Goal: Task Accomplishment & Management: Manage account settings

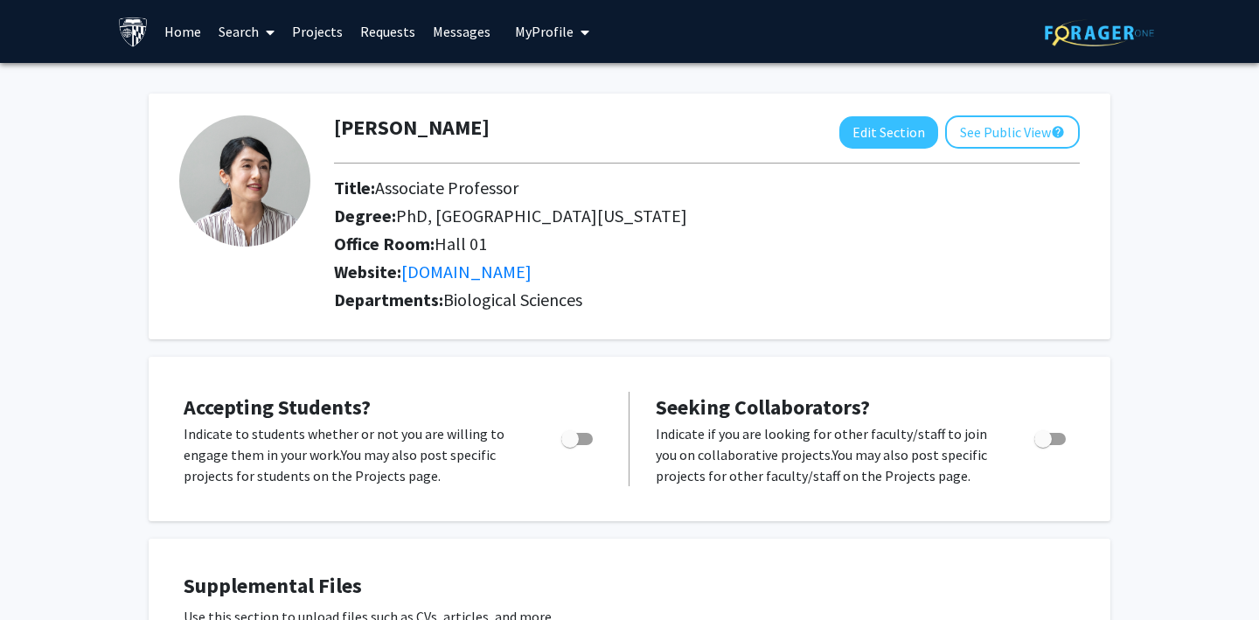
click at [310, 35] on link "Projects" at bounding box center [317, 31] width 68 height 61
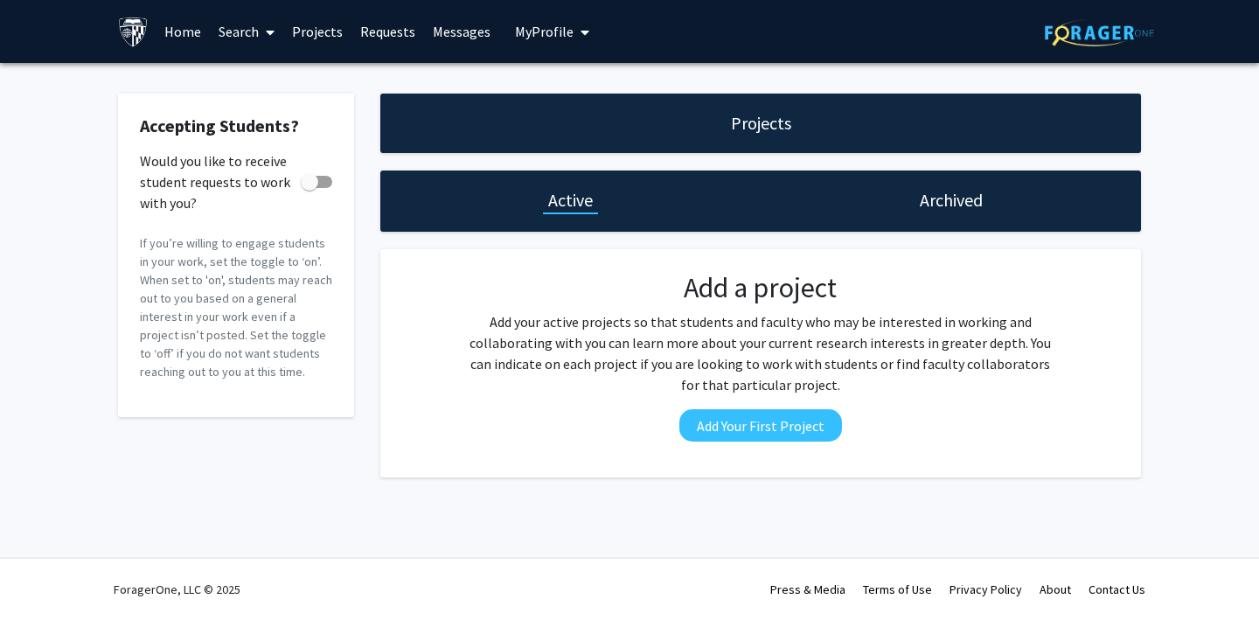
click at [938, 203] on h1 "Archived" at bounding box center [950, 200] width 63 height 24
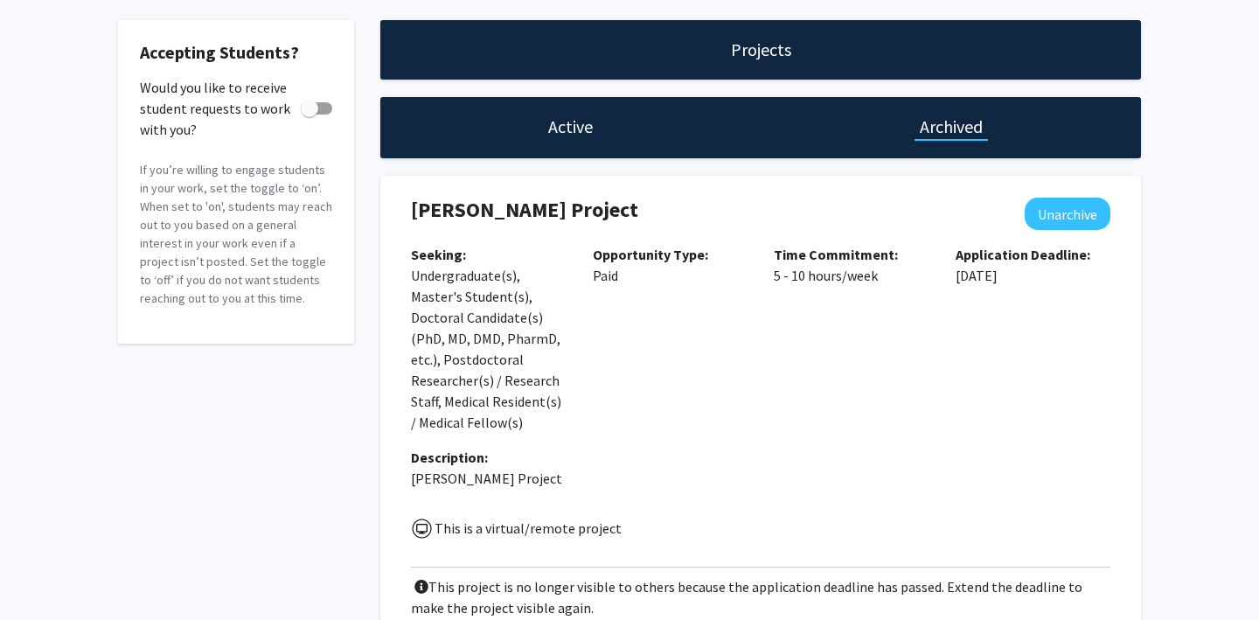
scroll to position [80, 0]
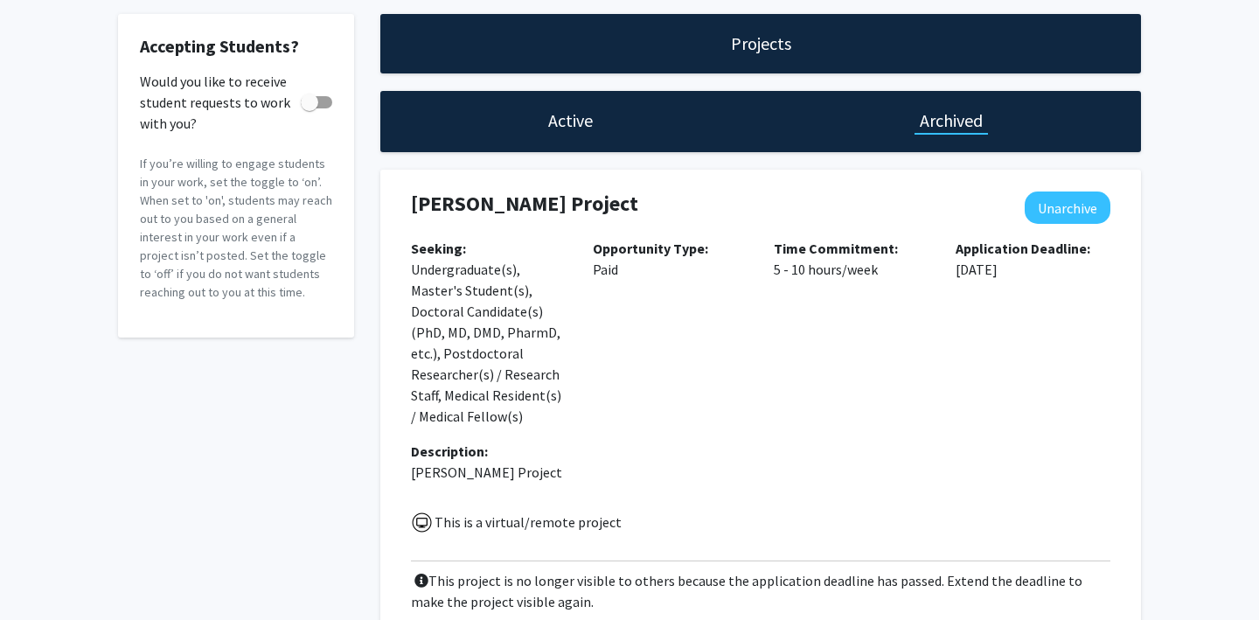
click at [601, 128] on div "Active" at bounding box center [570, 121] width 380 height 61
click at [574, 128] on h1 "Active" at bounding box center [570, 120] width 45 height 24
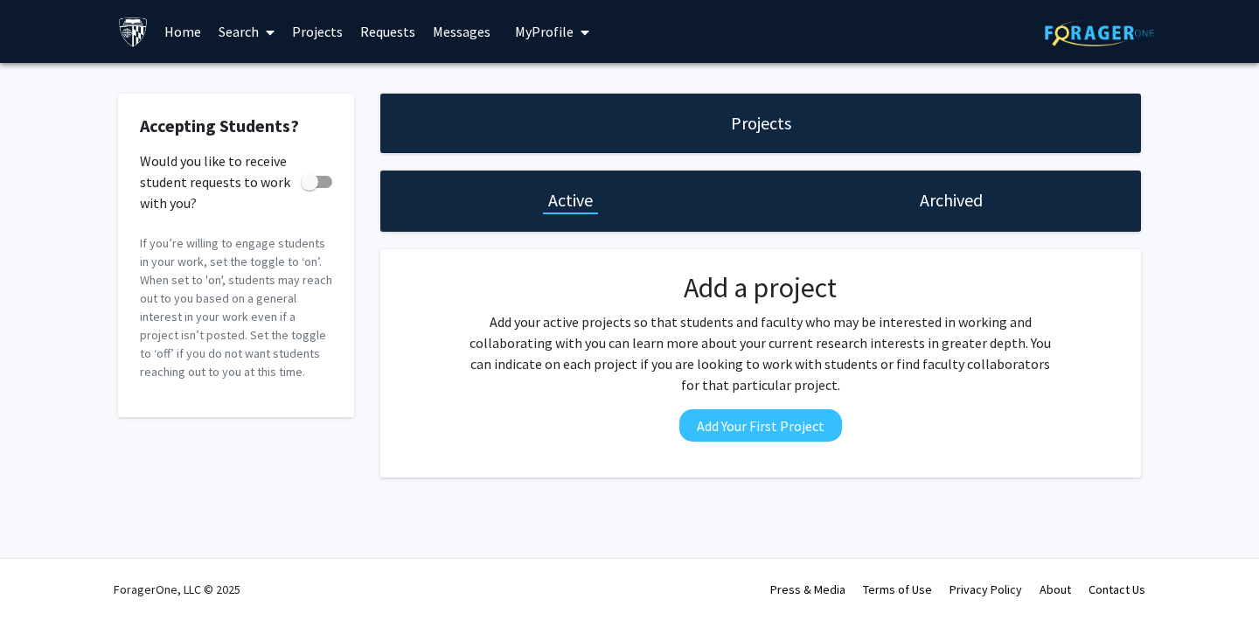
click at [927, 196] on h1 "Archived" at bounding box center [950, 200] width 63 height 24
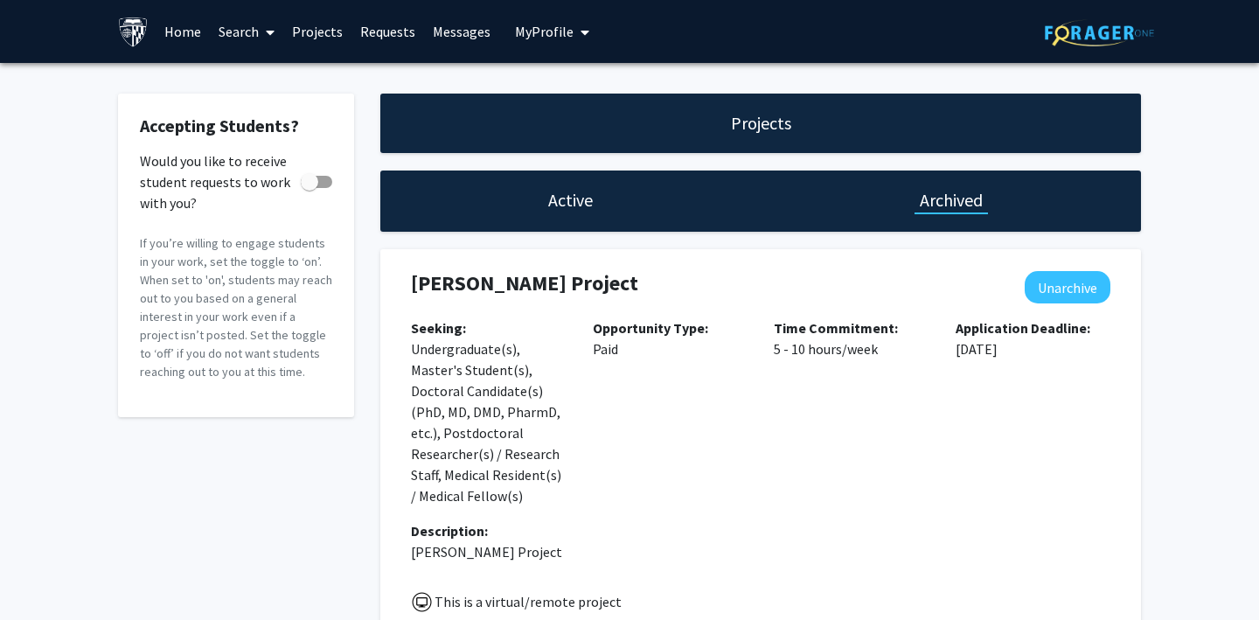
click at [543, 37] on span "My Profile" at bounding box center [544, 31] width 59 height 17
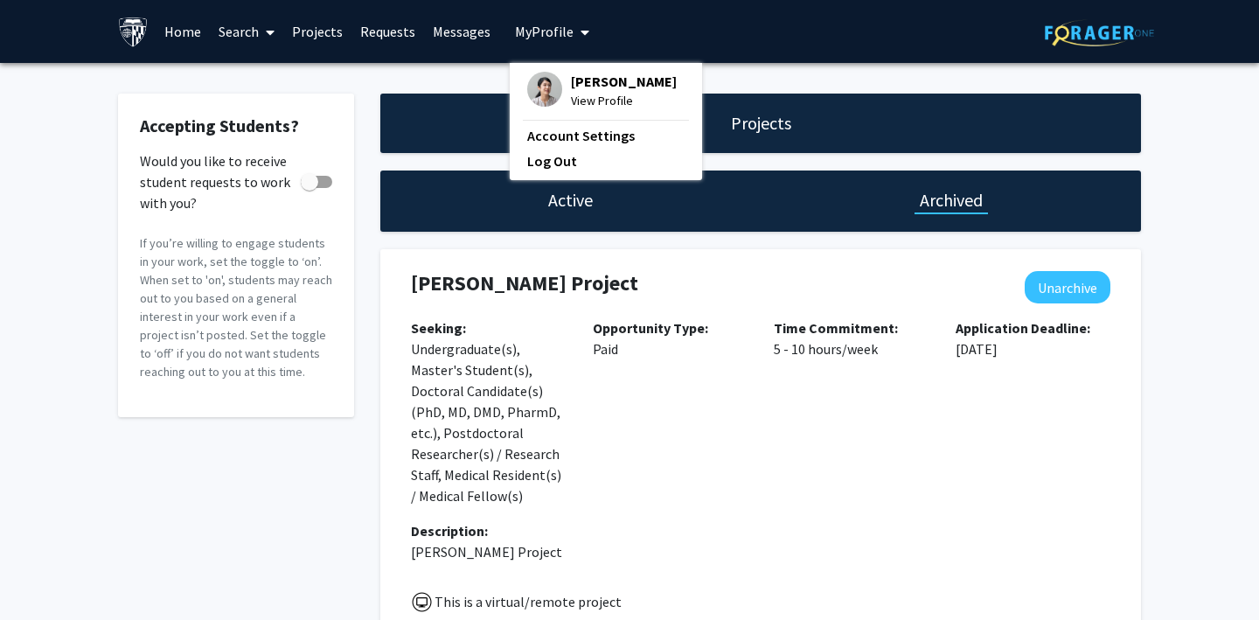
click at [545, 90] on img at bounding box center [544, 89] width 35 height 35
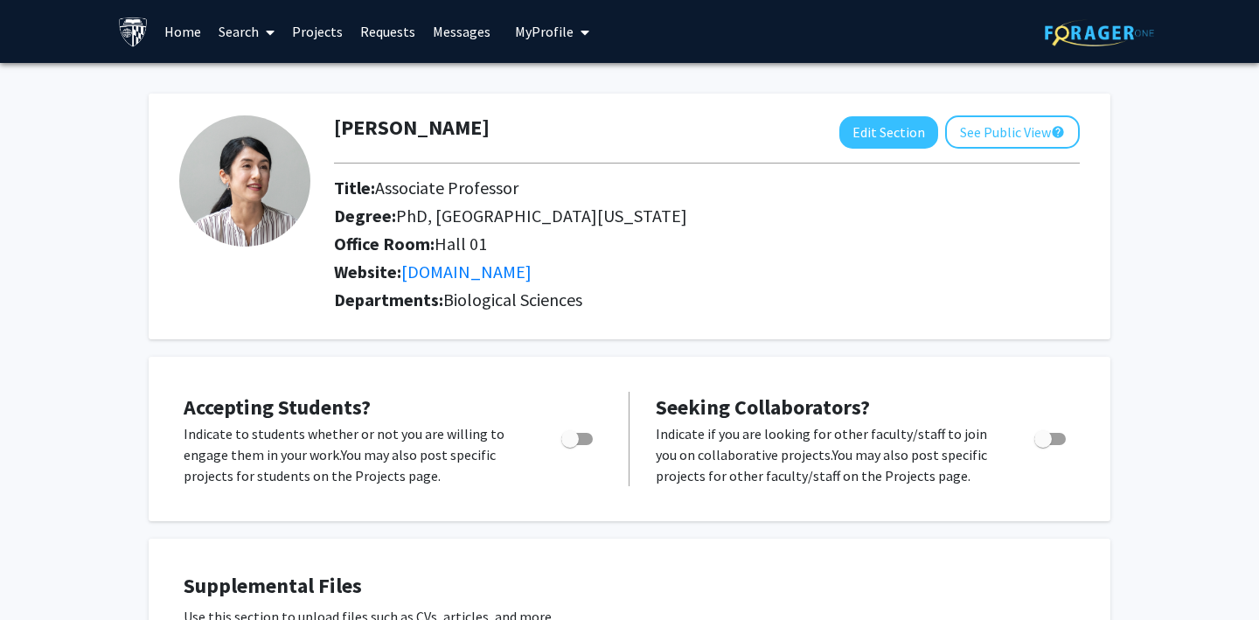
click at [572, 441] on span "Toggle" at bounding box center [569, 438] width 17 height 17
click at [570, 445] on input "Would you like to permit student requests?" at bounding box center [569, 445] width 1 height 1
checkbox input "true"
click at [1039, 434] on span "Toggle" at bounding box center [1042, 438] width 17 height 17
click at [1042, 445] on input "Toggle" at bounding box center [1042, 445] width 1 height 1
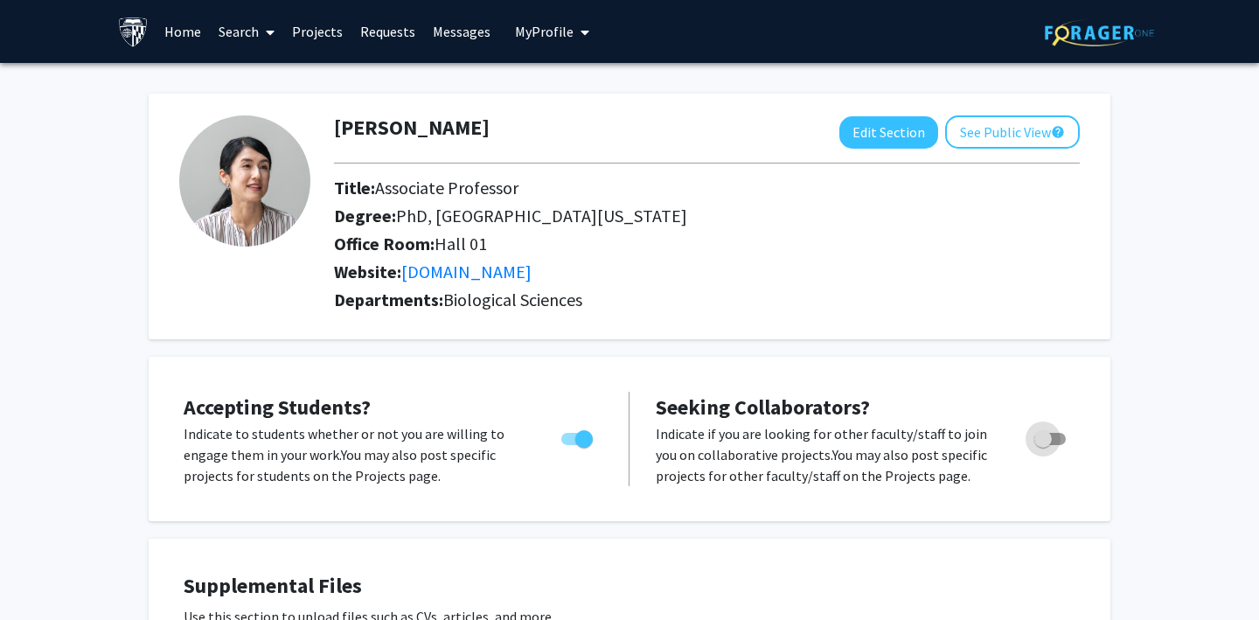
checkbox input "true"
click at [550, 40] on button "My Profile" at bounding box center [552, 31] width 85 height 63
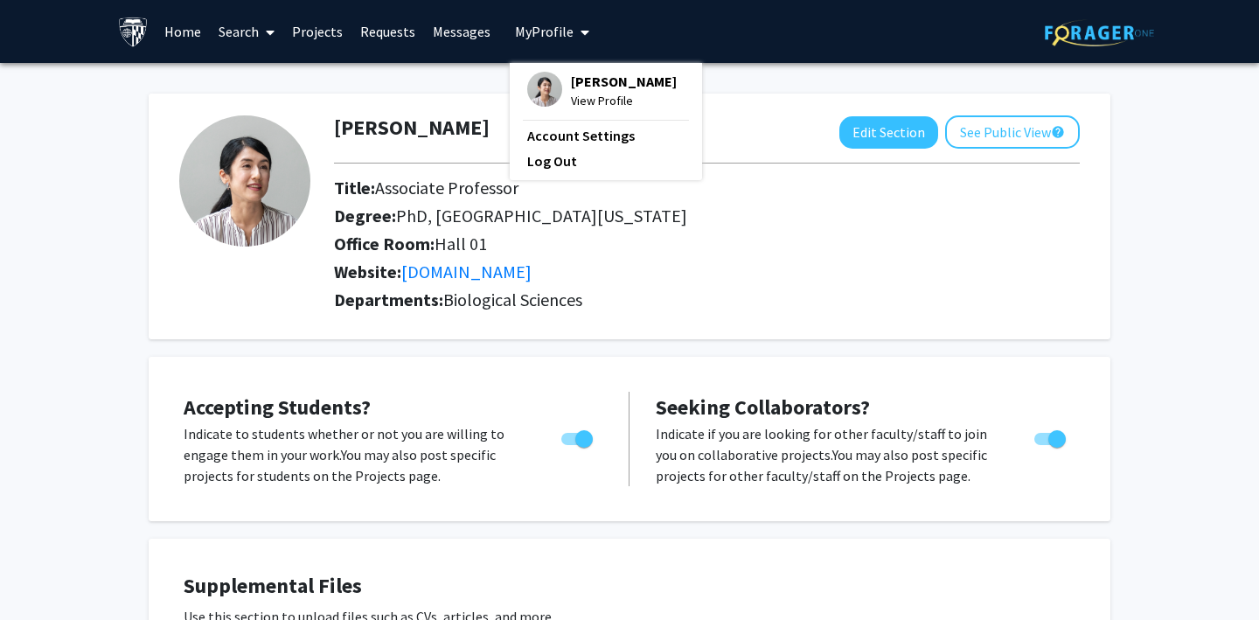
click at [623, 34] on div "Skip navigation Home Search Projects Requests Messages My Profile Jill Doe View…" at bounding box center [629, 31] width 1049 height 63
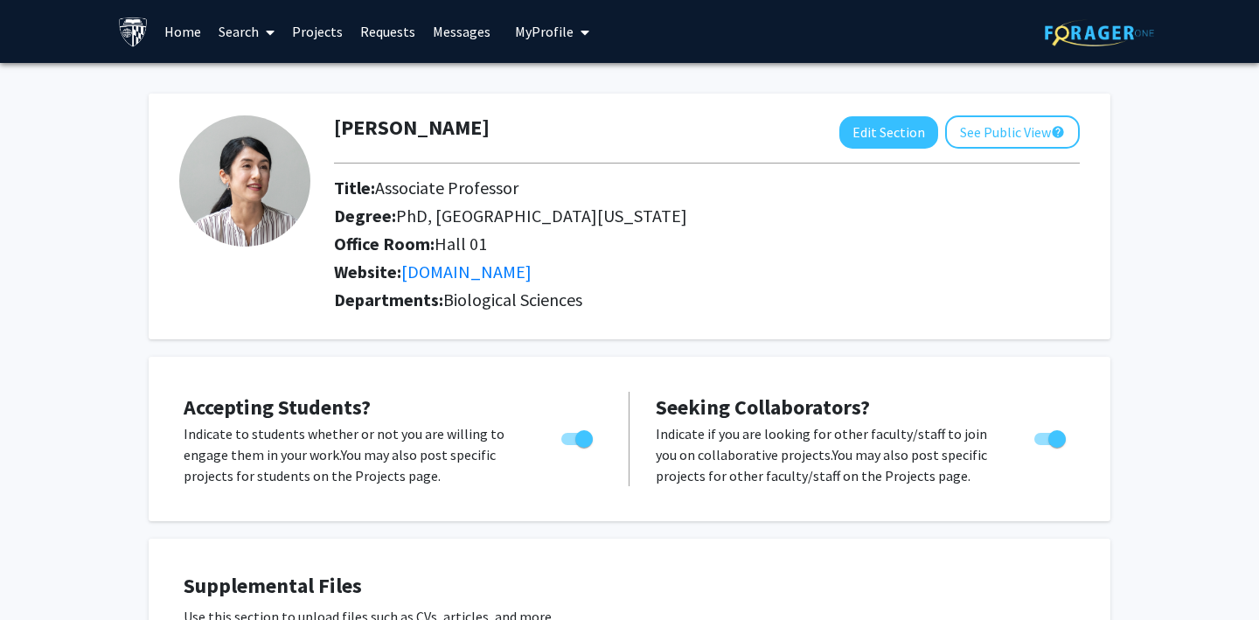
click at [464, 32] on link "Messages" at bounding box center [461, 31] width 75 height 61
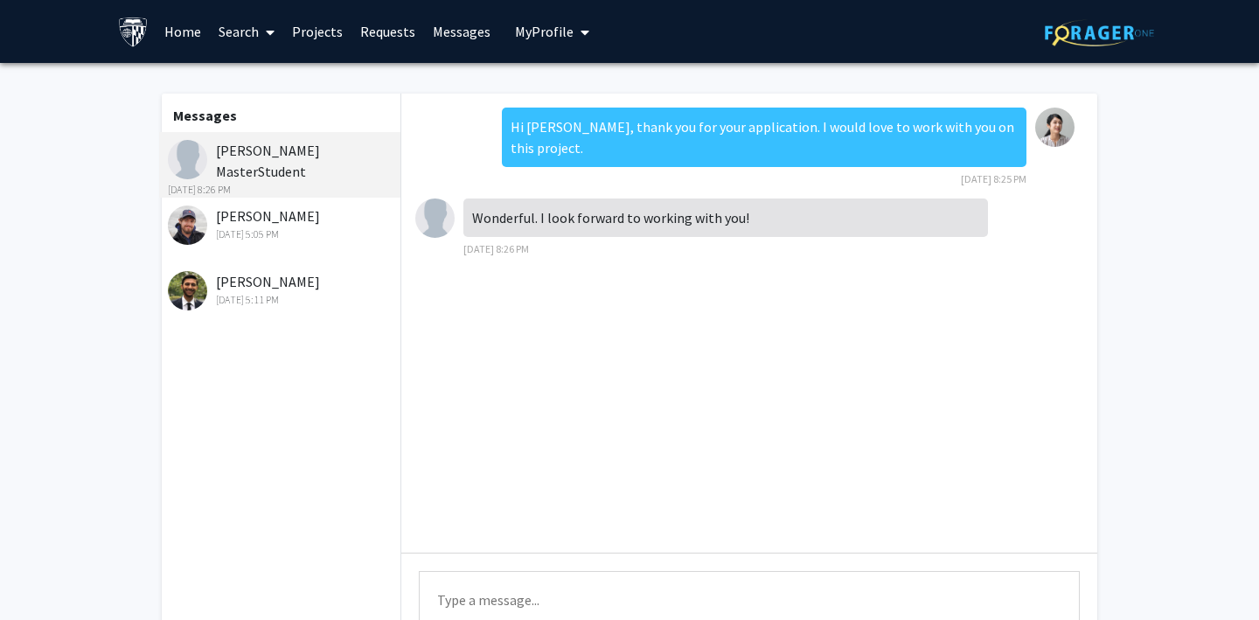
click at [272, 231] on div "Apr 16, 2024 5:05 PM" at bounding box center [282, 234] width 228 height 16
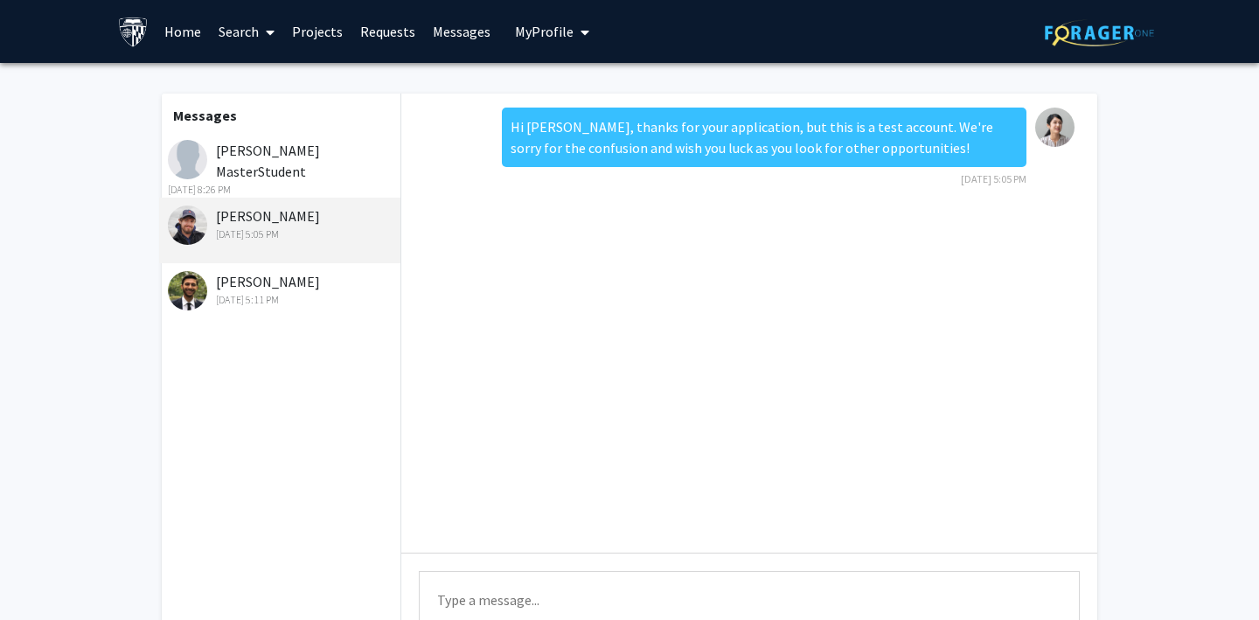
click at [274, 183] on div "Yaroslav MasterStudent Jul 1, 2025 8:26 PM" at bounding box center [279, 165] width 241 height 66
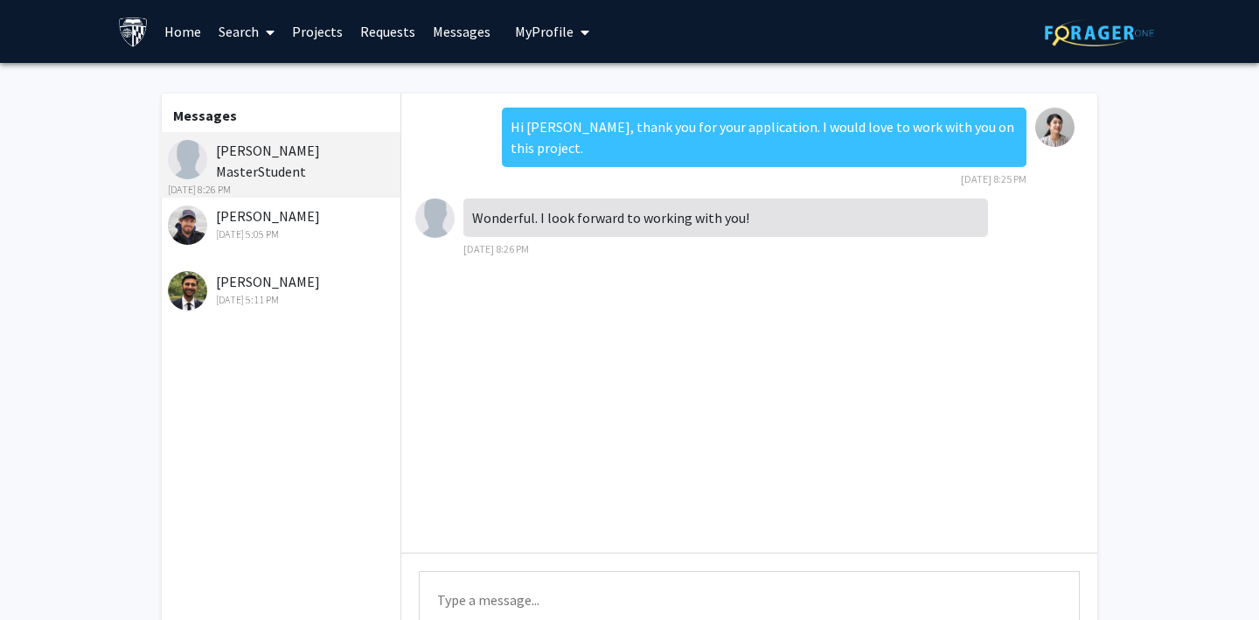
click at [312, 232] on div "Apr 16, 2024 5:05 PM" at bounding box center [282, 234] width 228 height 16
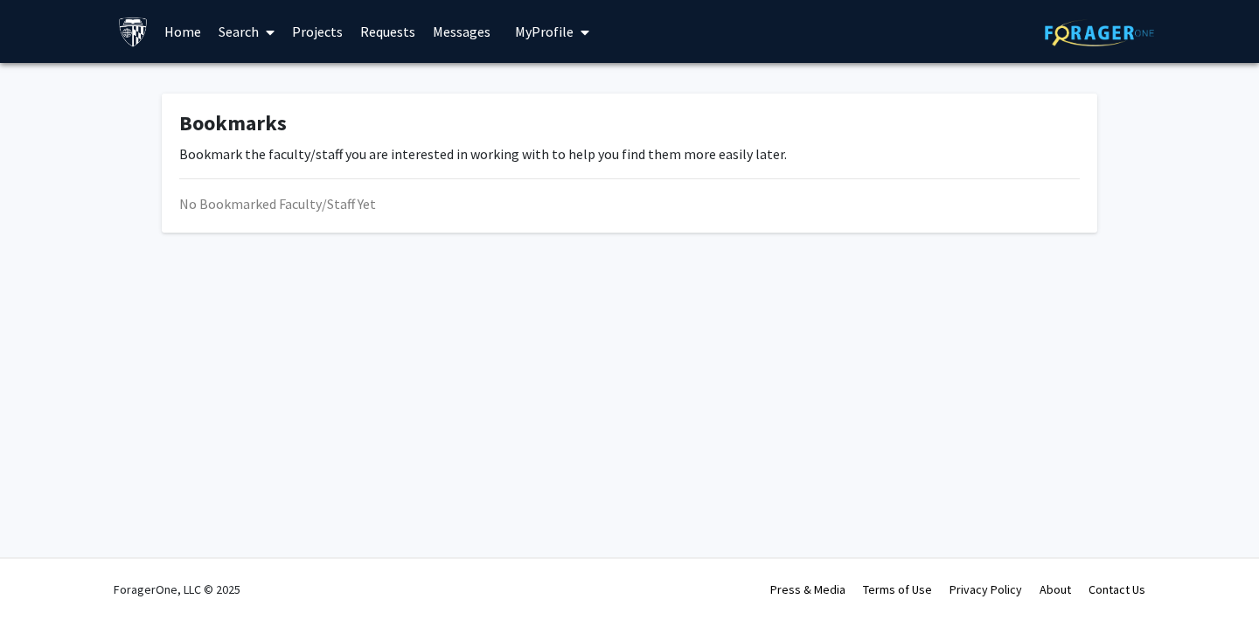
click at [549, 39] on span "My Profile" at bounding box center [544, 31] width 59 height 17
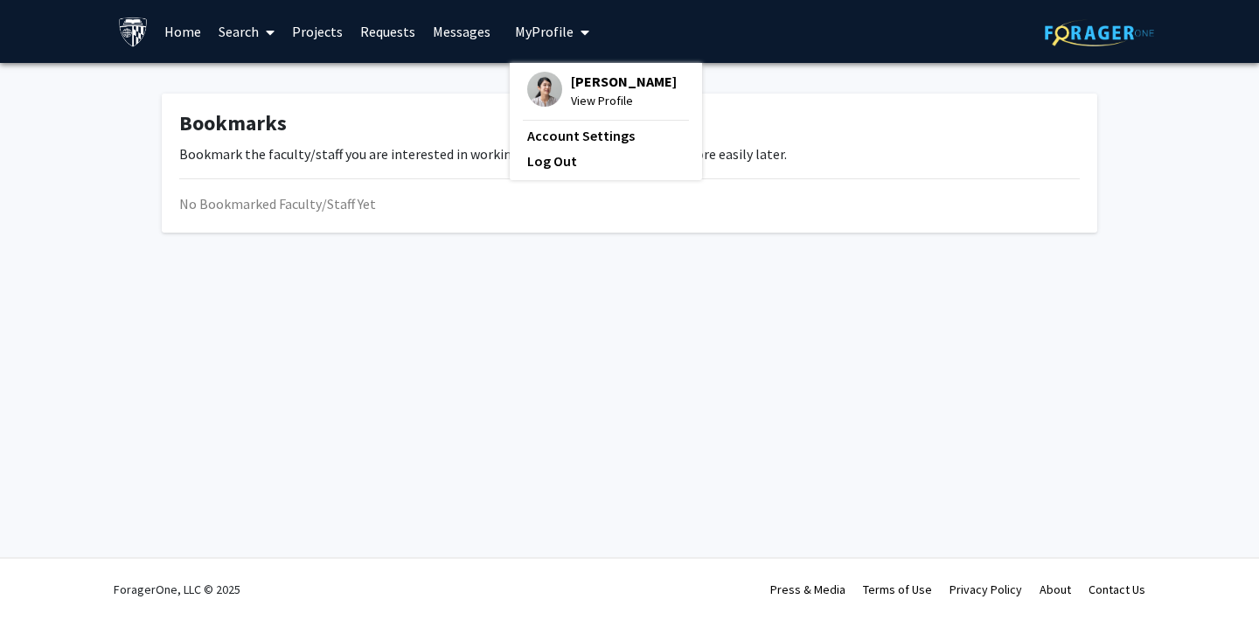
click at [549, 39] on span "My Profile" at bounding box center [544, 31] width 59 height 17
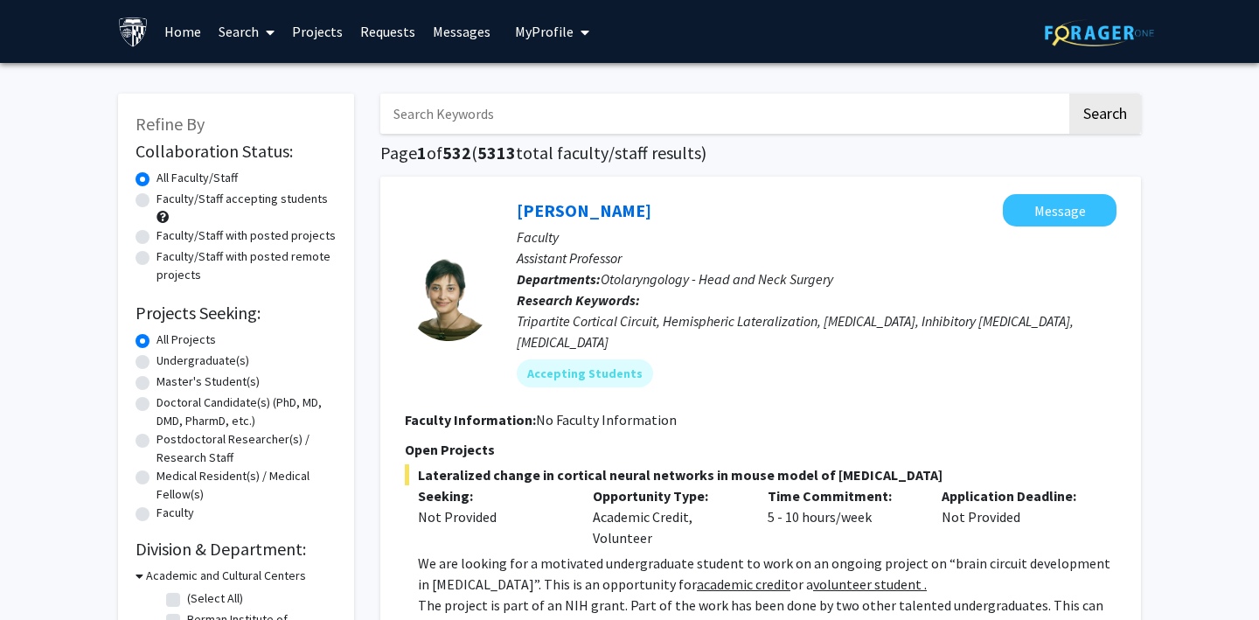
click at [532, 35] on span "My Profile" at bounding box center [544, 31] width 59 height 17
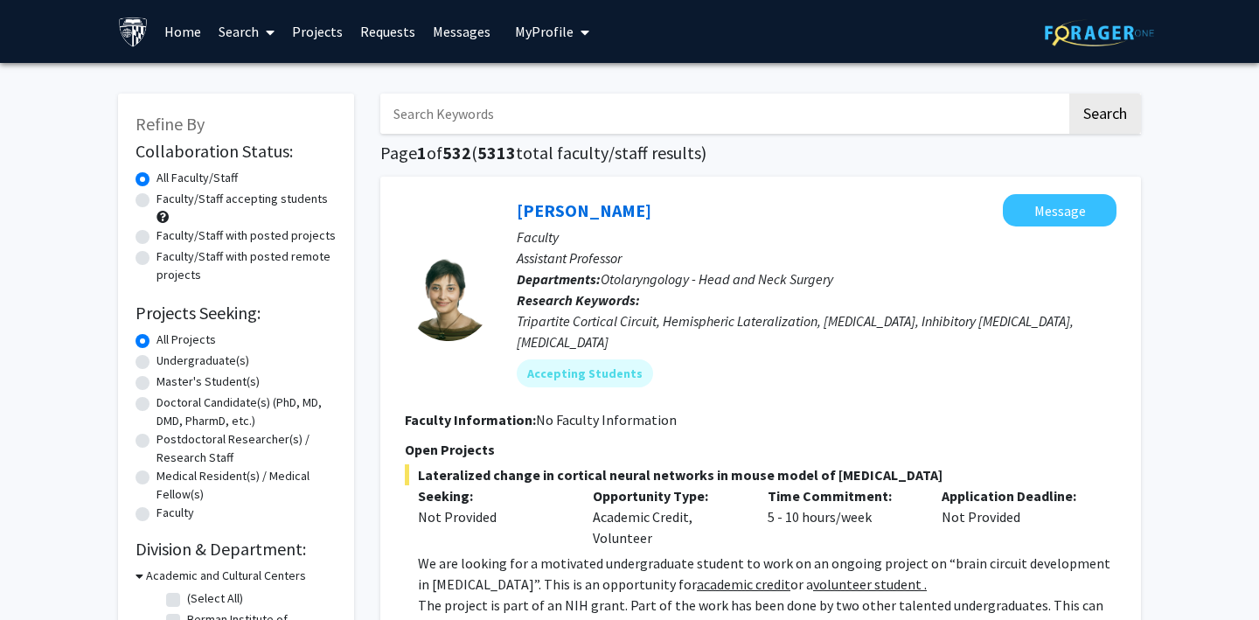
click at [554, 24] on span "My Profile" at bounding box center [544, 31] width 59 height 17
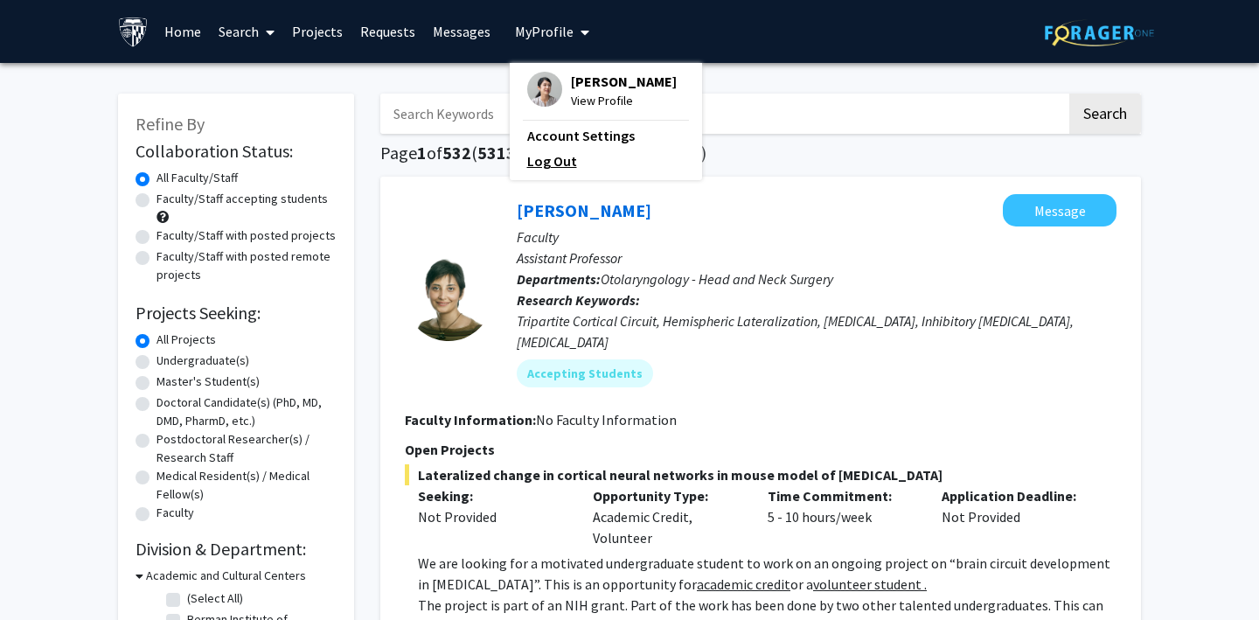
click at [540, 156] on link "Log Out" at bounding box center [605, 160] width 157 height 21
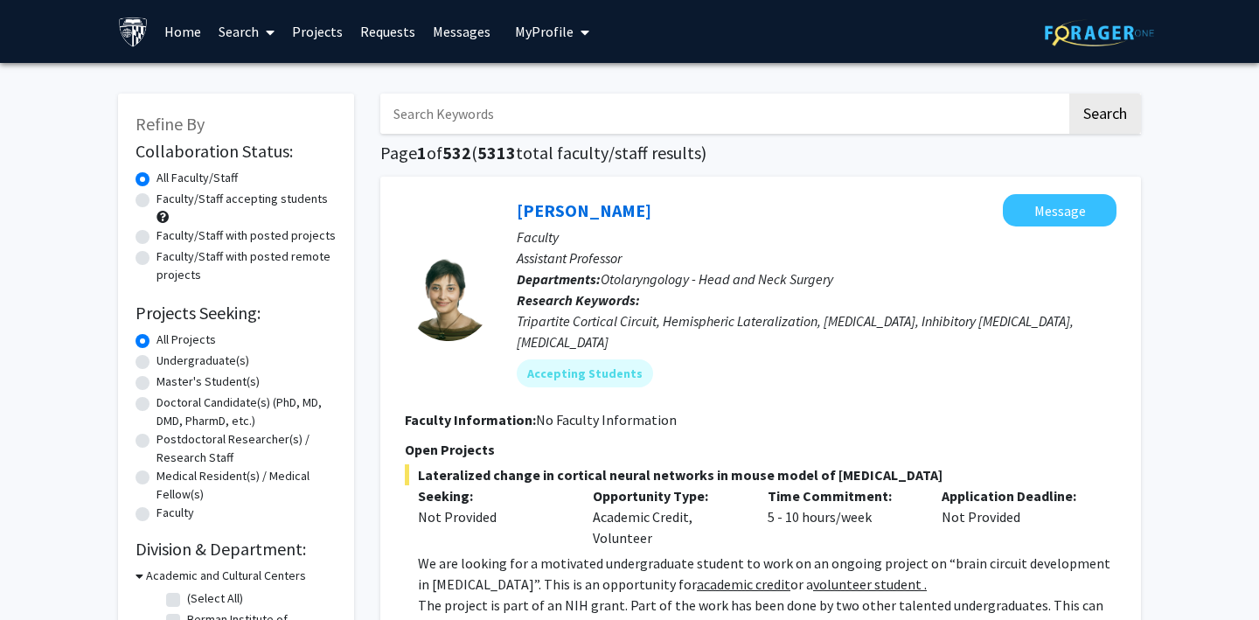
click at [537, 27] on span "My Profile" at bounding box center [544, 31] width 59 height 17
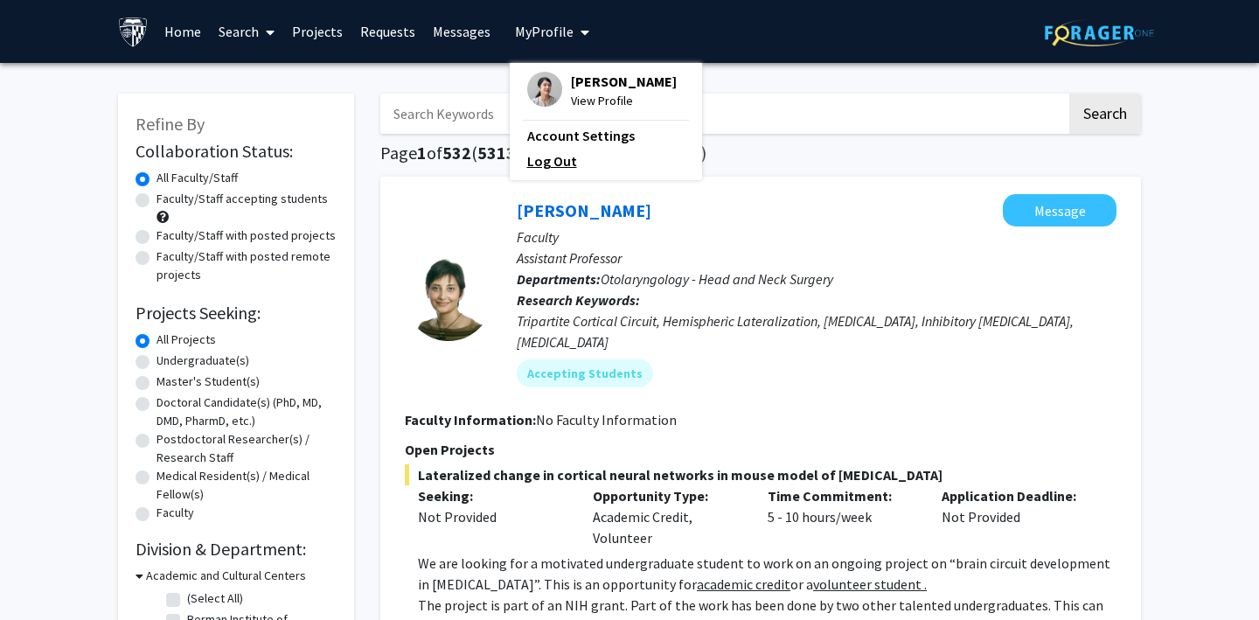
click at [547, 161] on link "Log Out" at bounding box center [605, 160] width 157 height 21
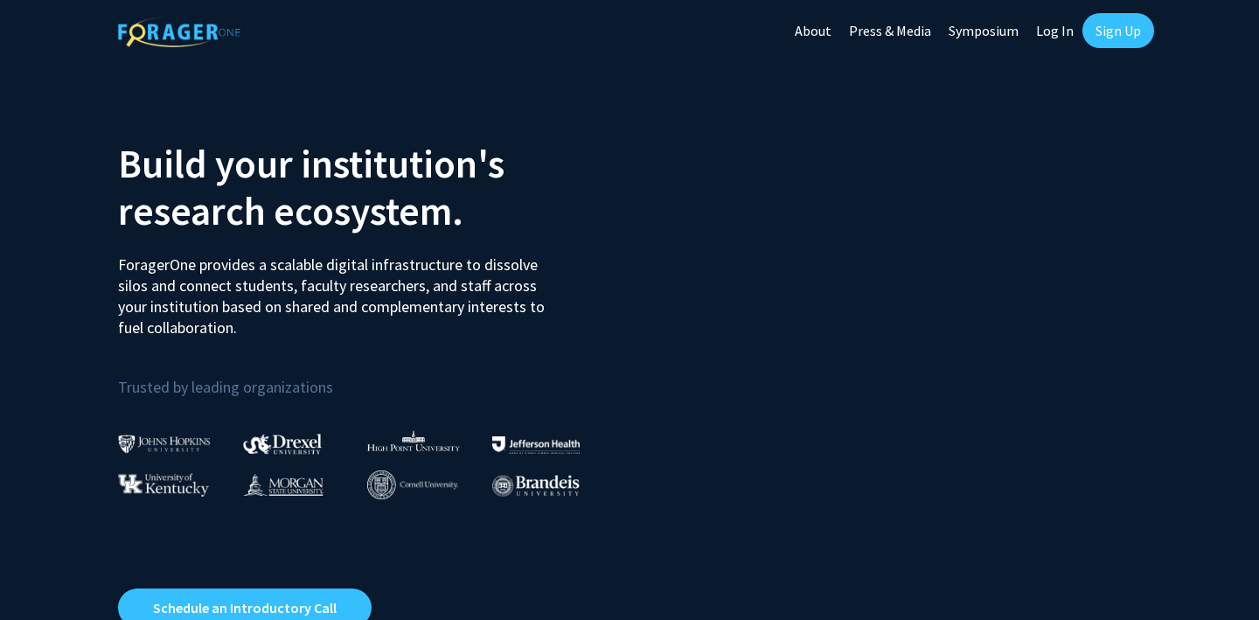
click at [1049, 31] on link "Log In" at bounding box center [1054, 30] width 55 height 61
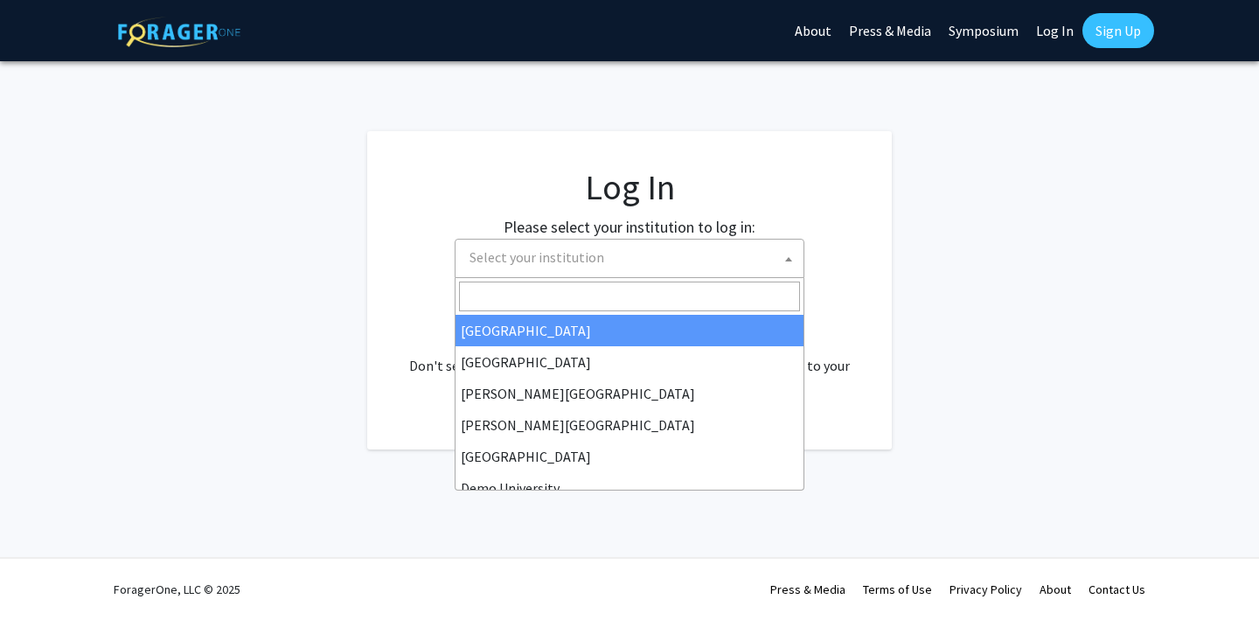
click at [599, 263] on span "Select your institution" at bounding box center [632, 257] width 341 height 36
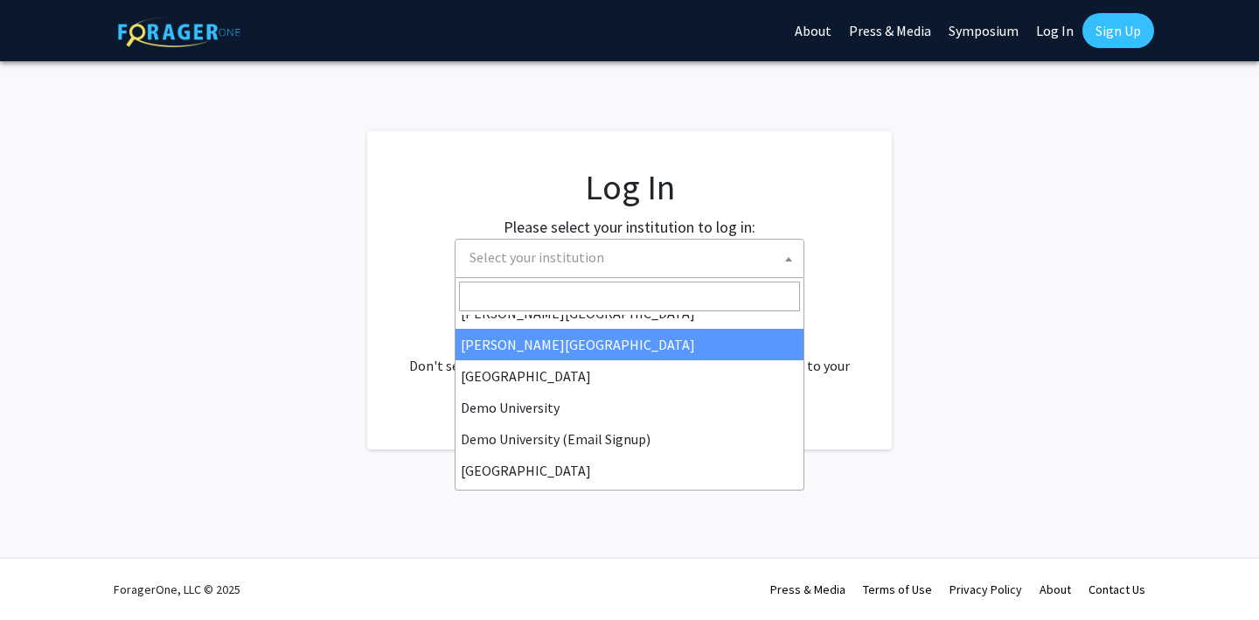
scroll to position [82, 0]
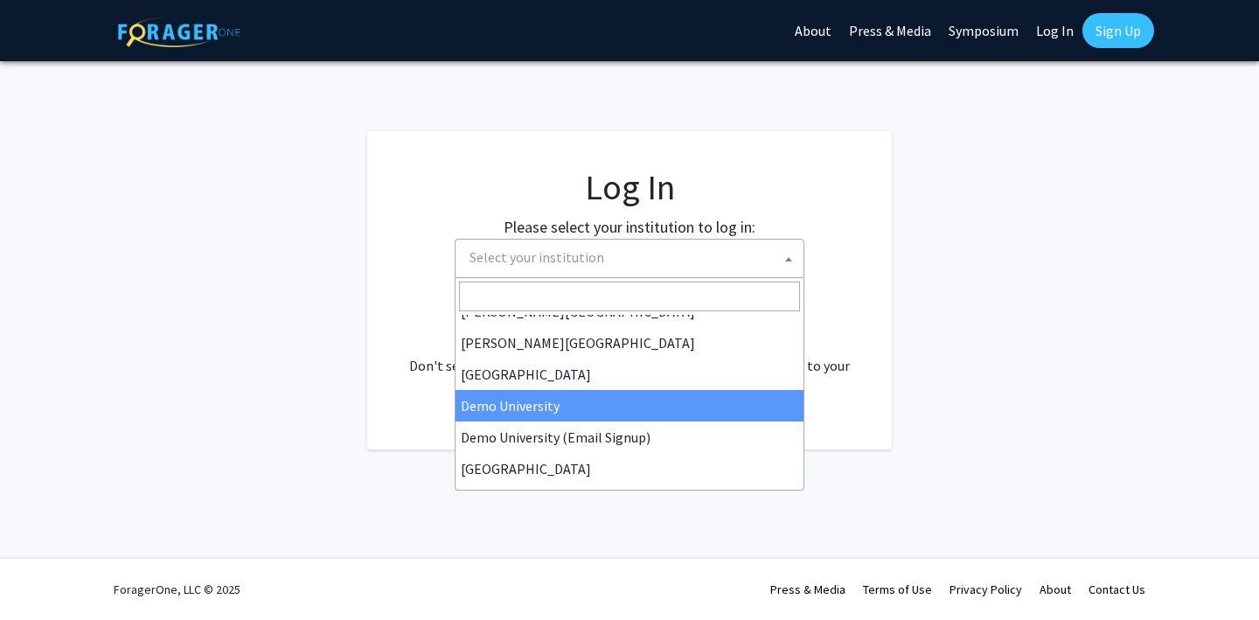
select select "8"
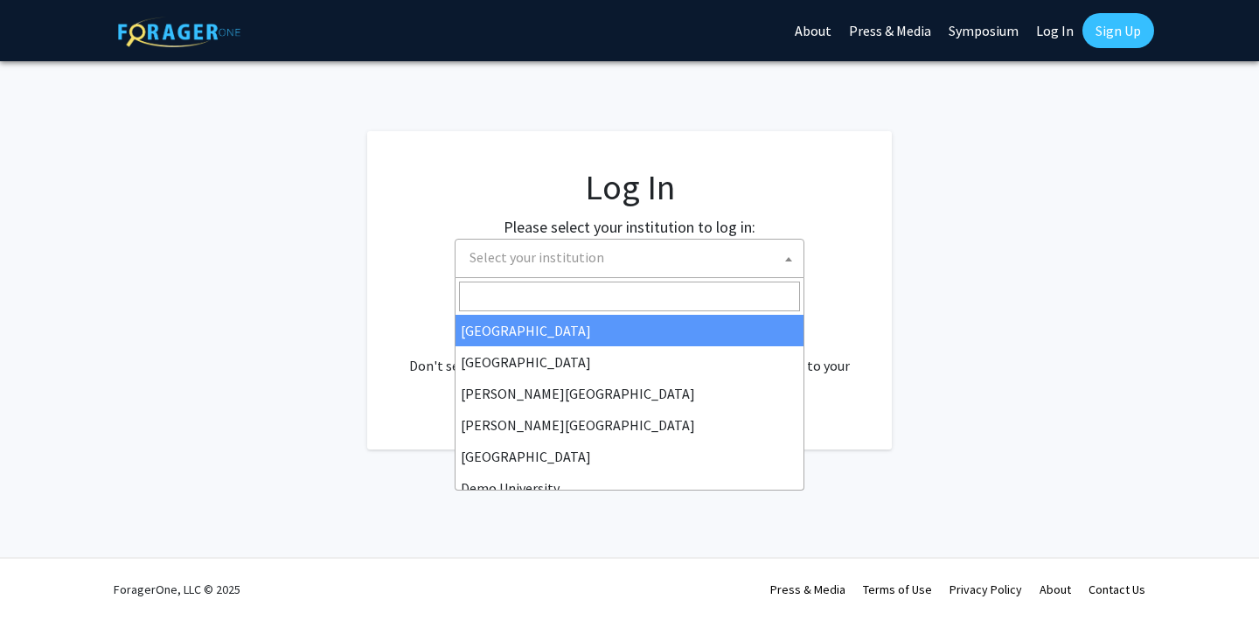
click at [629, 255] on span "Select your institution" at bounding box center [632, 257] width 341 height 36
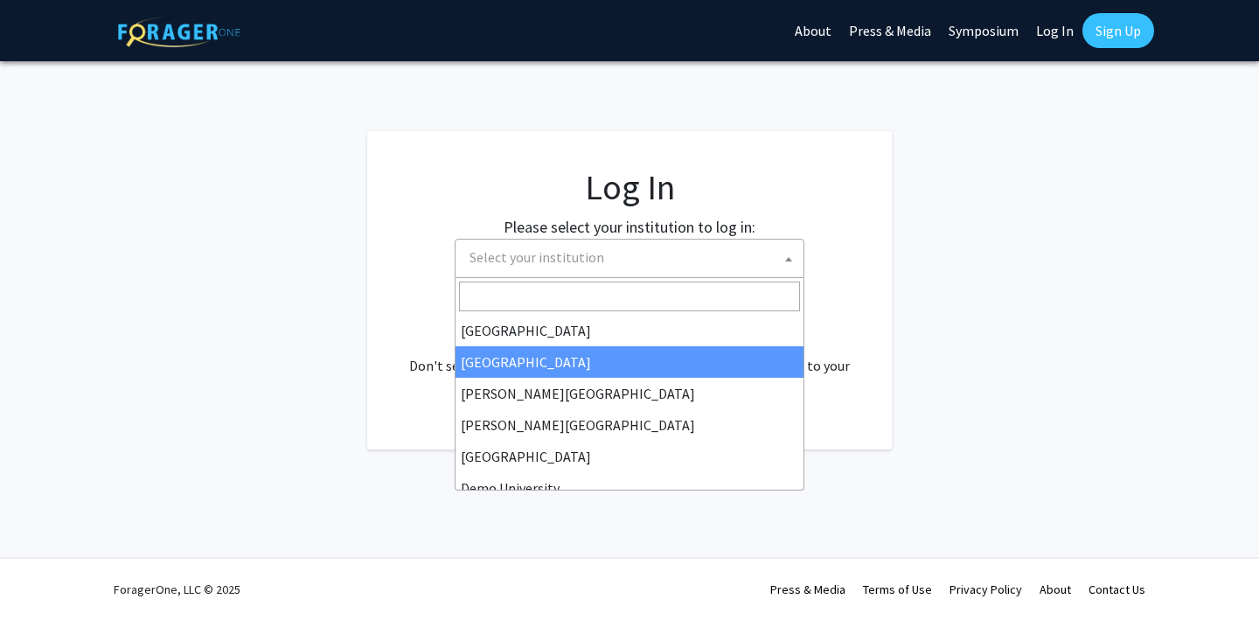
scroll to position [34, 0]
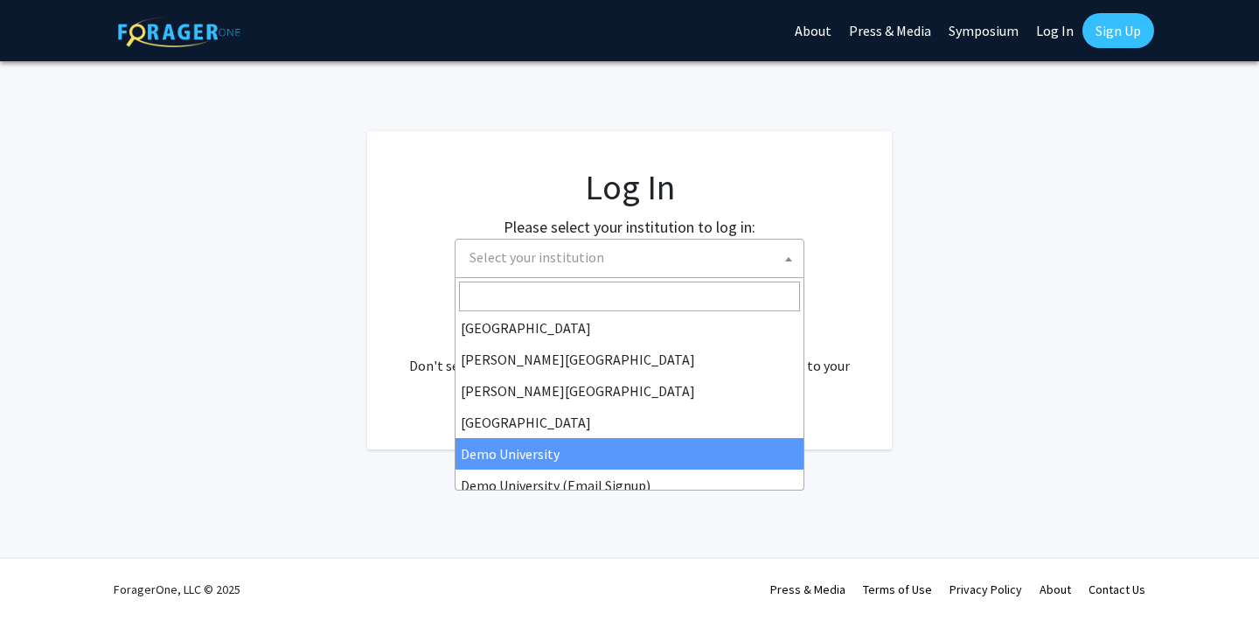
select select "8"
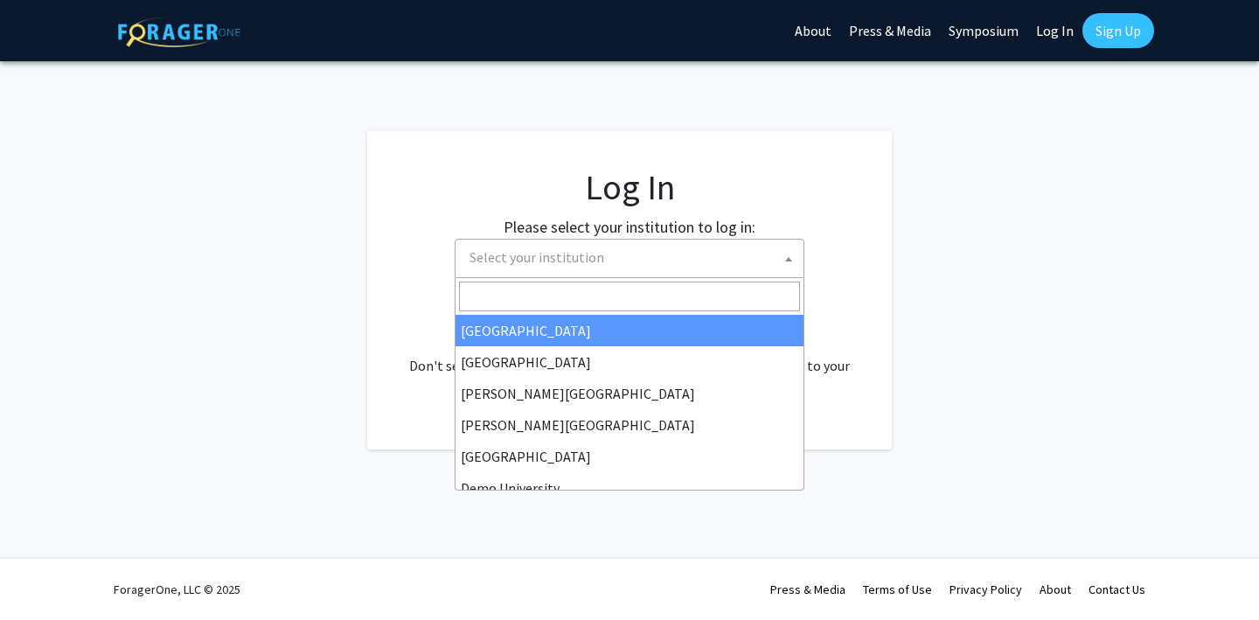
click at [616, 258] on span "Select your institution" at bounding box center [632, 257] width 341 height 36
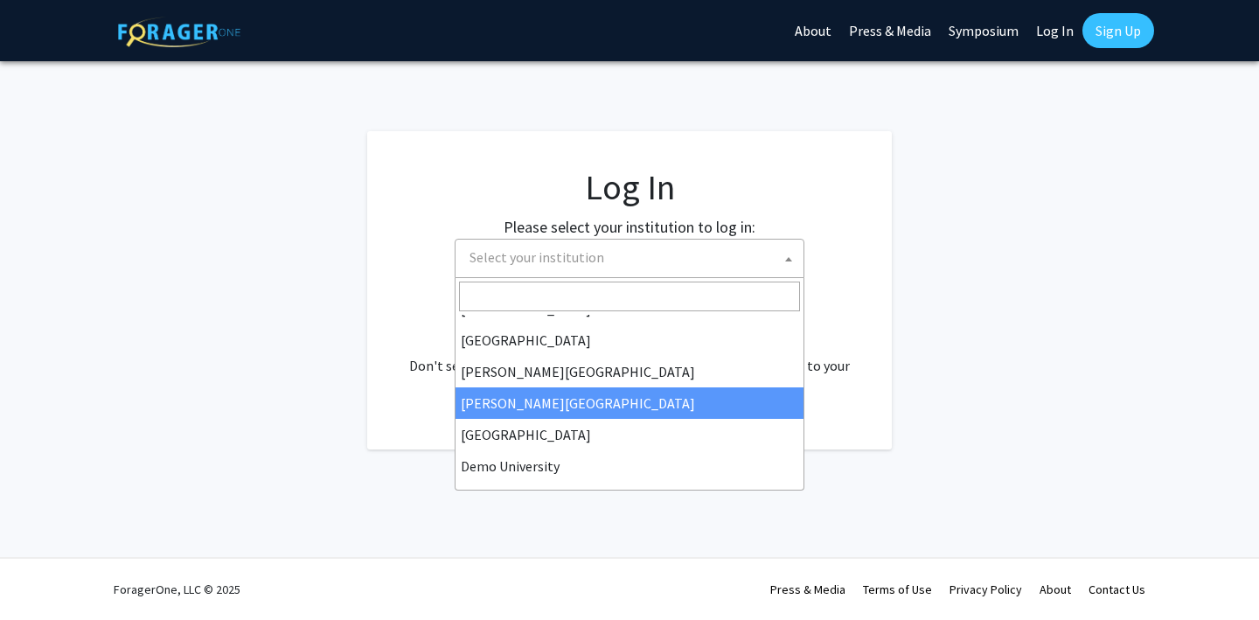
scroll to position [23, 0]
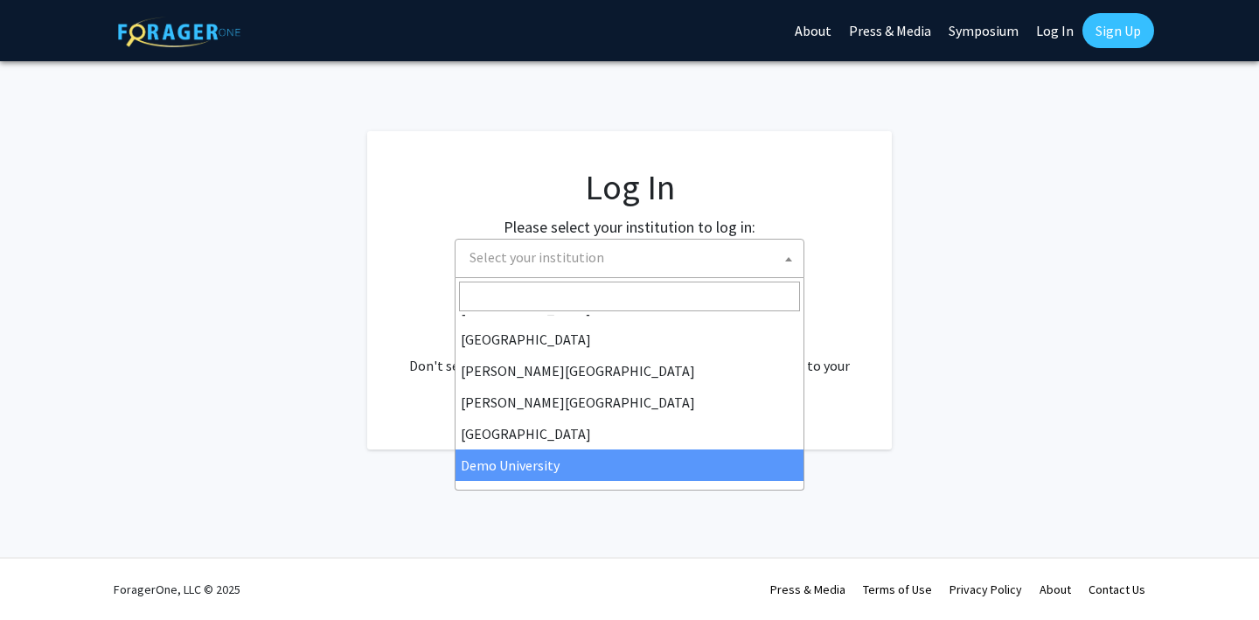
select select "8"
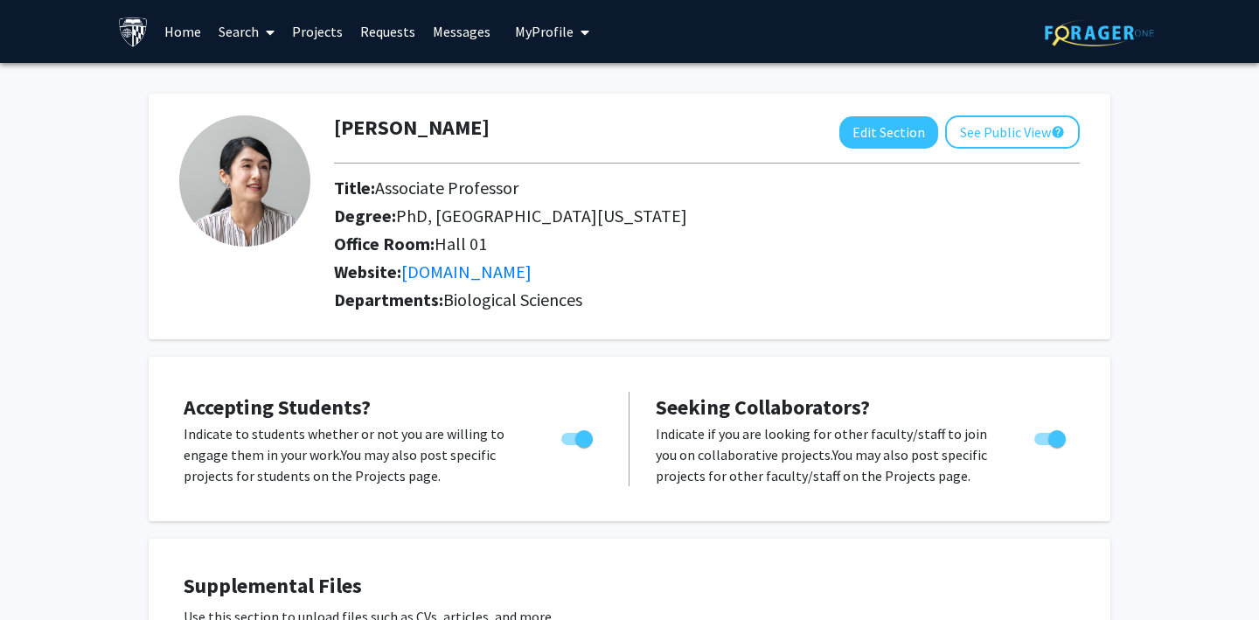
click at [522, 42] on button "My Profile" at bounding box center [552, 31] width 85 height 63
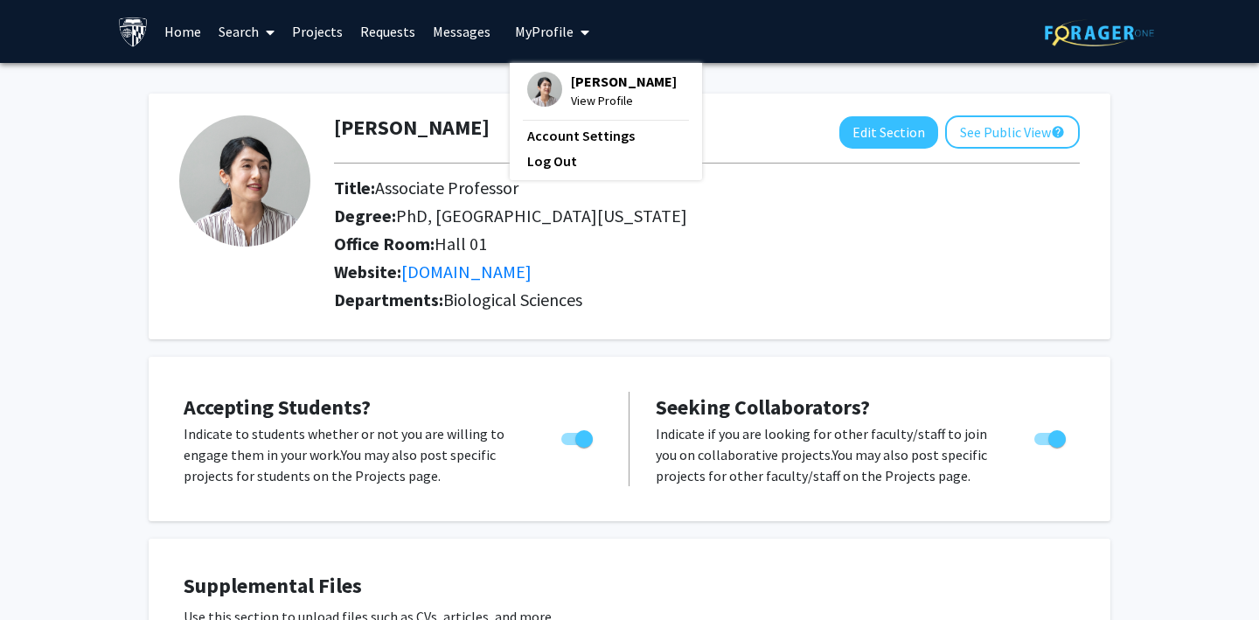
click at [524, 38] on span "My Profile" at bounding box center [544, 31] width 59 height 17
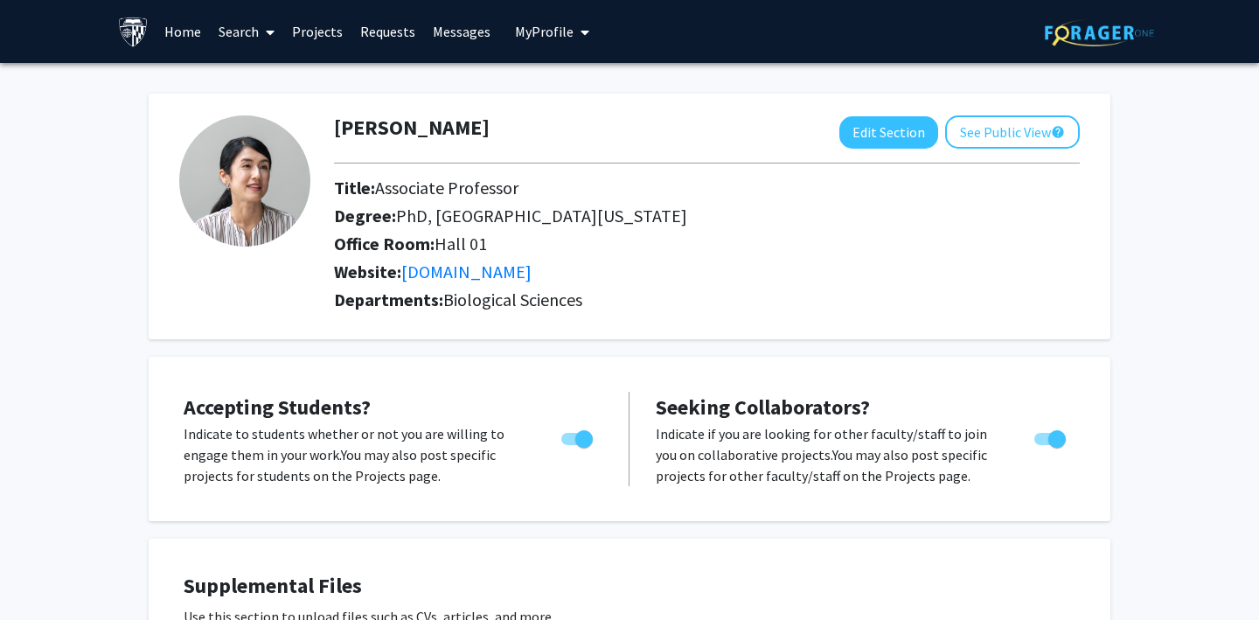
click at [174, 33] on link "Home" at bounding box center [183, 31] width 54 height 61
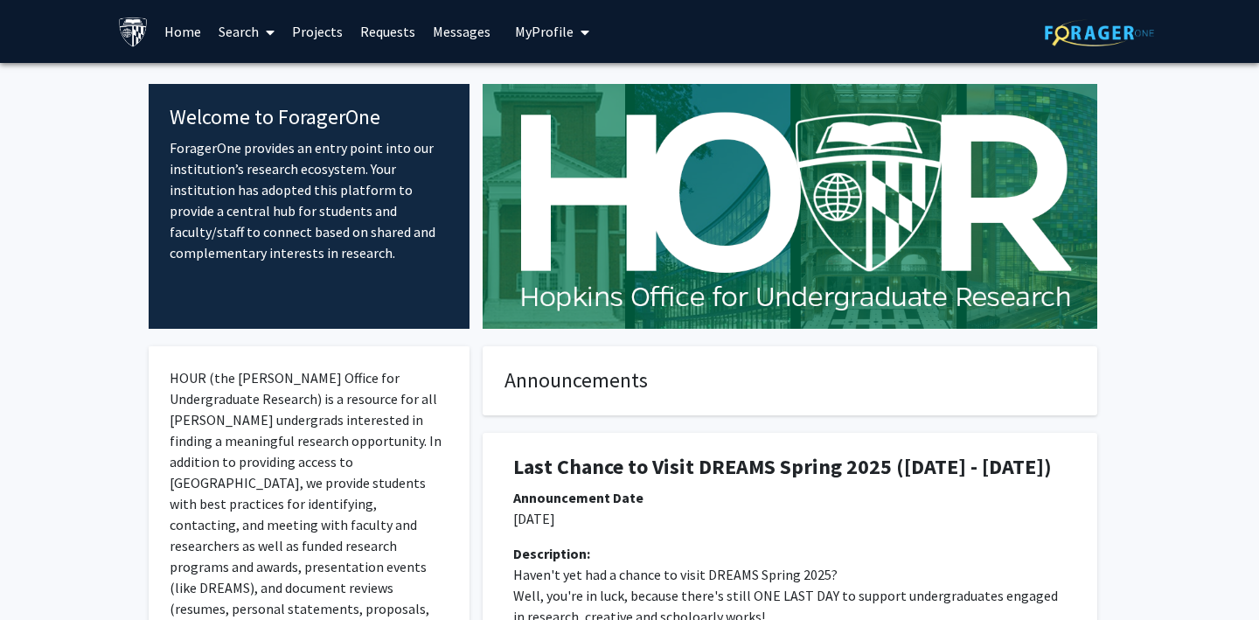
click at [309, 28] on link "Projects" at bounding box center [317, 31] width 68 height 61
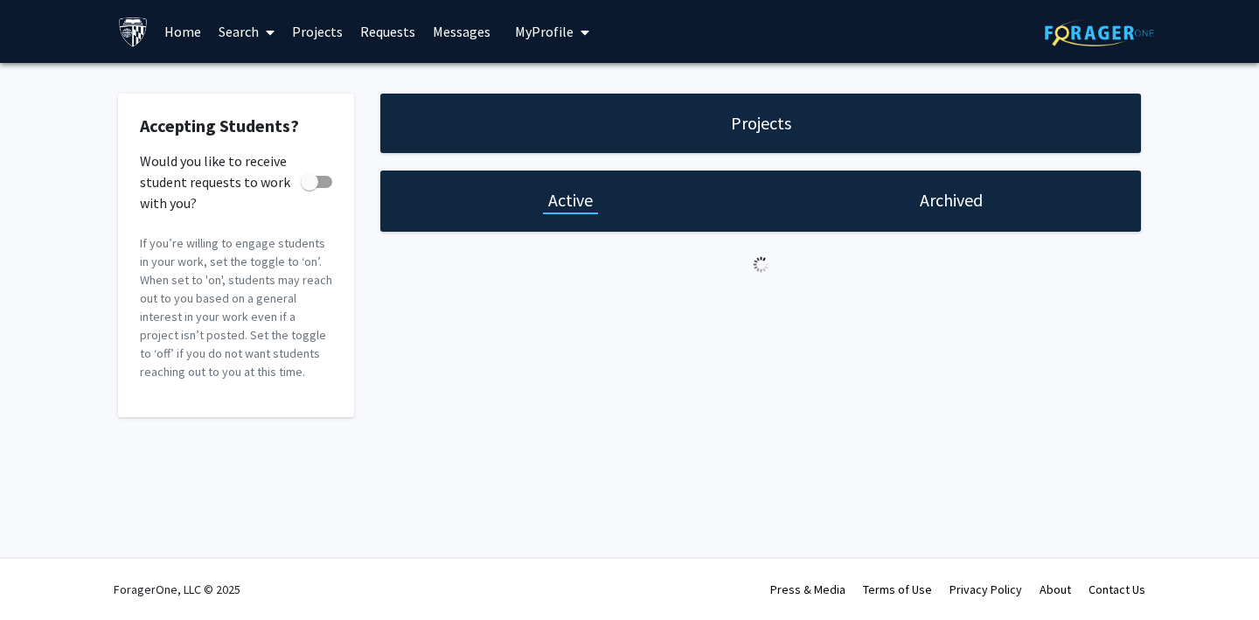
checkbox input "true"
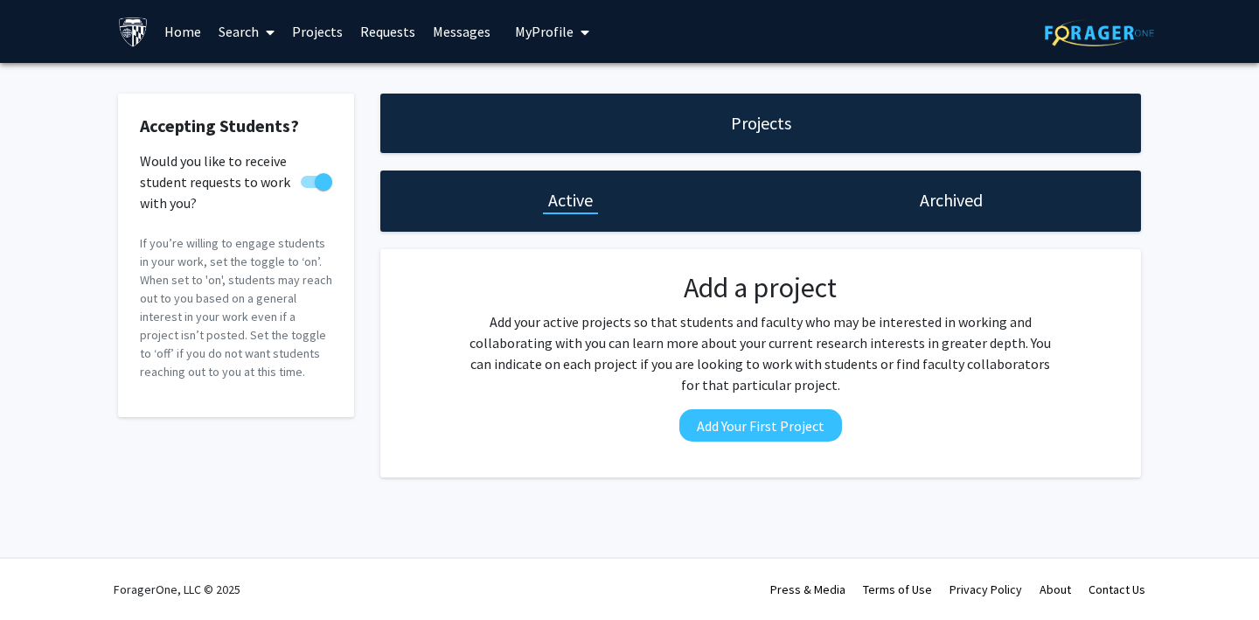
click at [236, 38] on link "Search" at bounding box center [246, 31] width 73 height 61
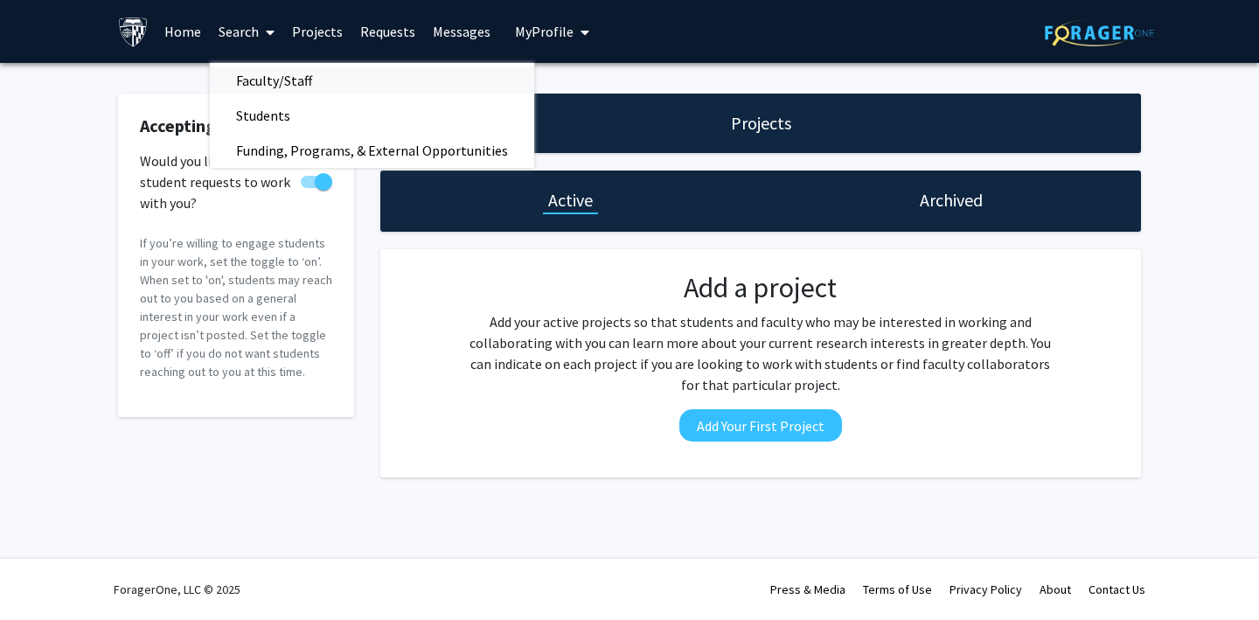
click at [267, 74] on span "Faculty/Staff" at bounding box center [274, 80] width 128 height 35
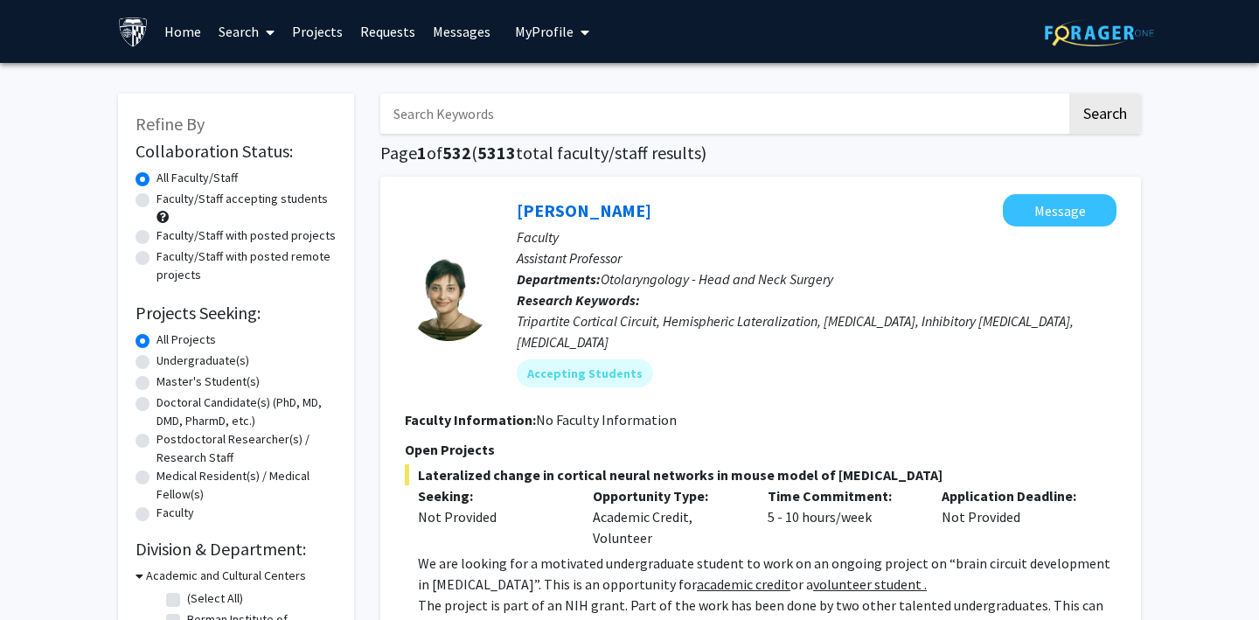
click at [552, 28] on span "My Profile" at bounding box center [544, 31] width 59 height 17
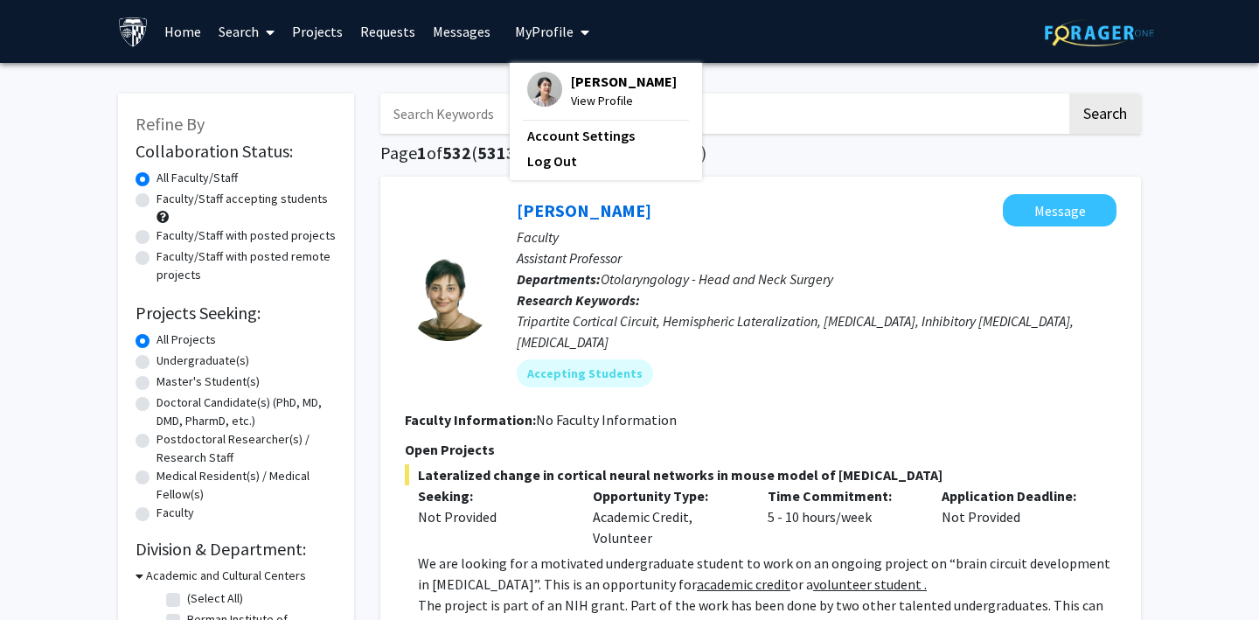
click at [573, 95] on span "View Profile" at bounding box center [624, 100] width 106 height 19
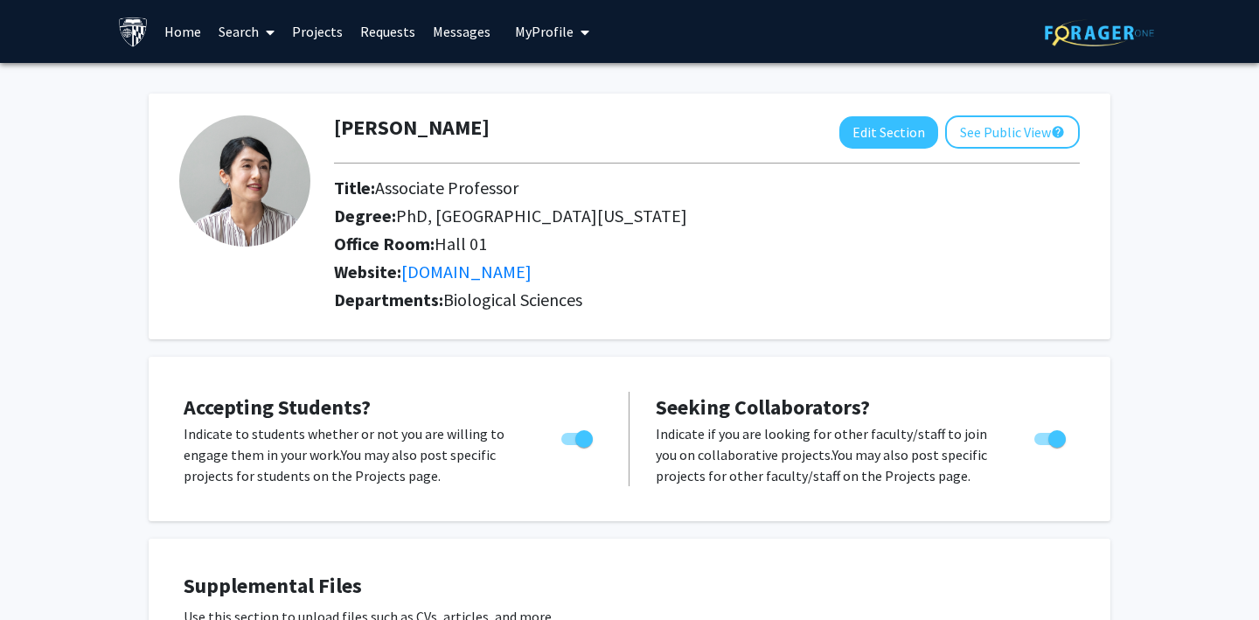
click at [371, 23] on link "Requests" at bounding box center [387, 31] width 73 height 61
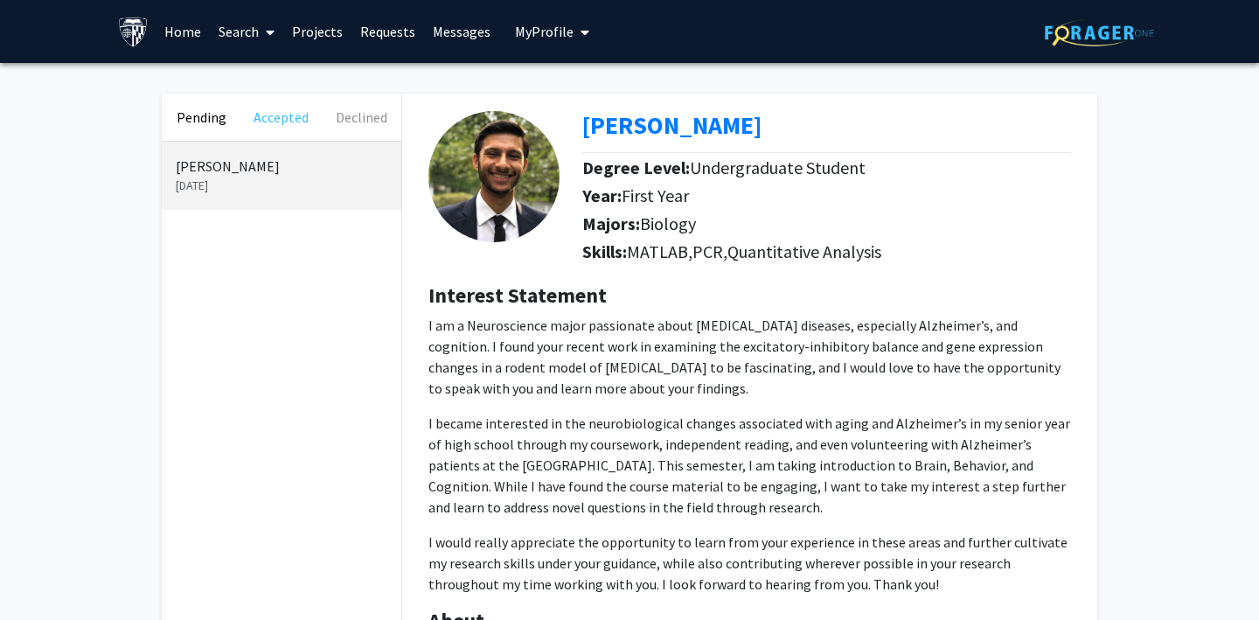
click at [278, 113] on button "Accepted" at bounding box center [281, 117] width 80 height 47
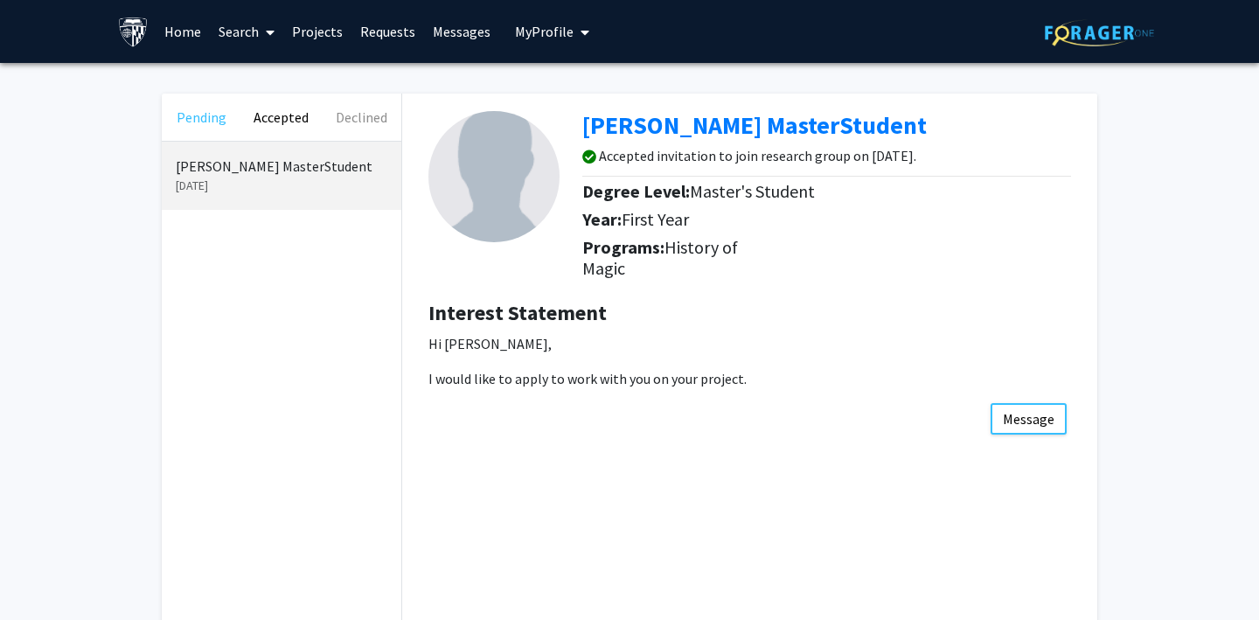
click at [187, 110] on button "Pending" at bounding box center [202, 117] width 80 height 47
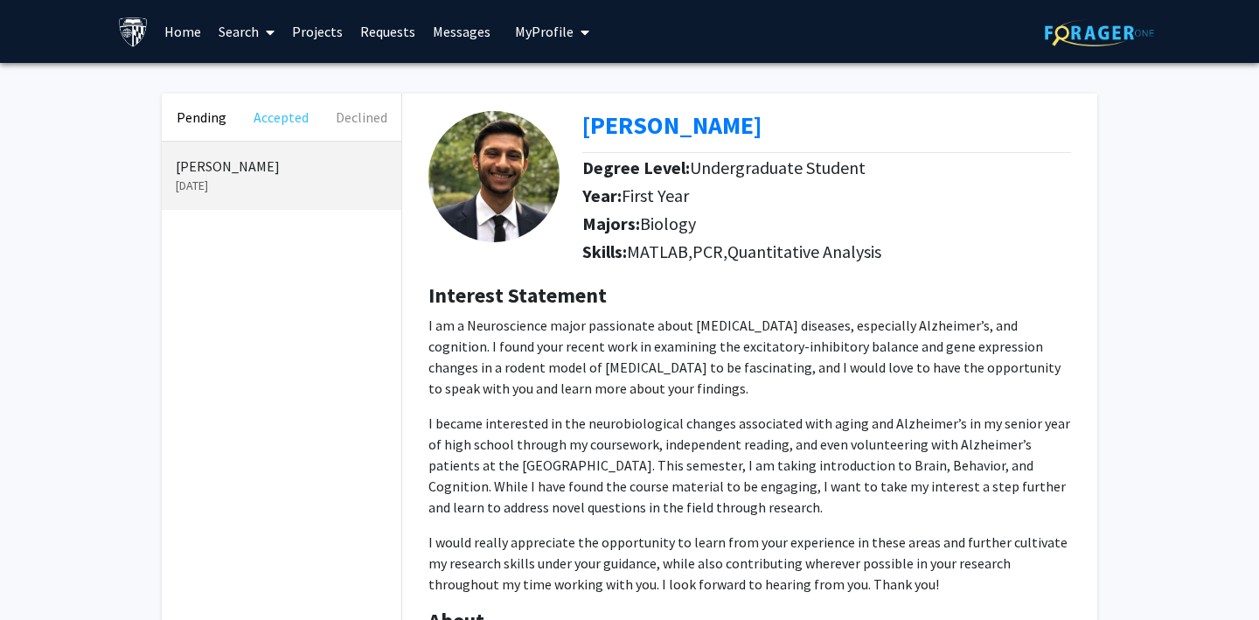
click at [295, 118] on button "Accepted" at bounding box center [281, 117] width 80 height 47
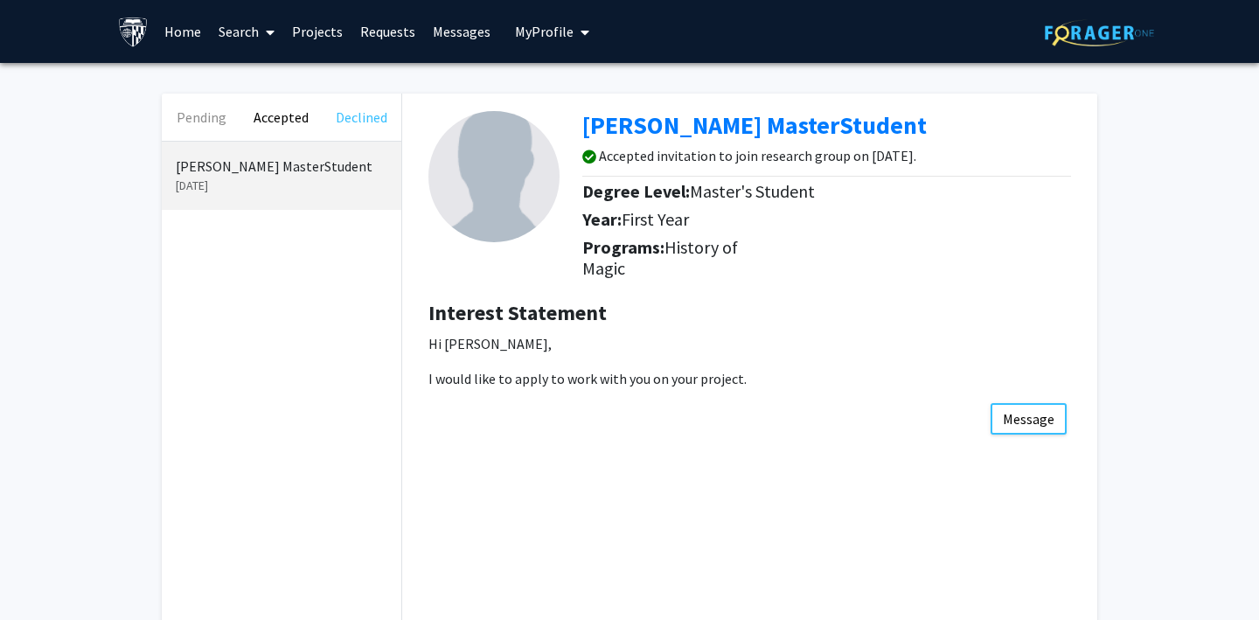
click at [348, 118] on button "Declined" at bounding box center [362, 117] width 80 height 47
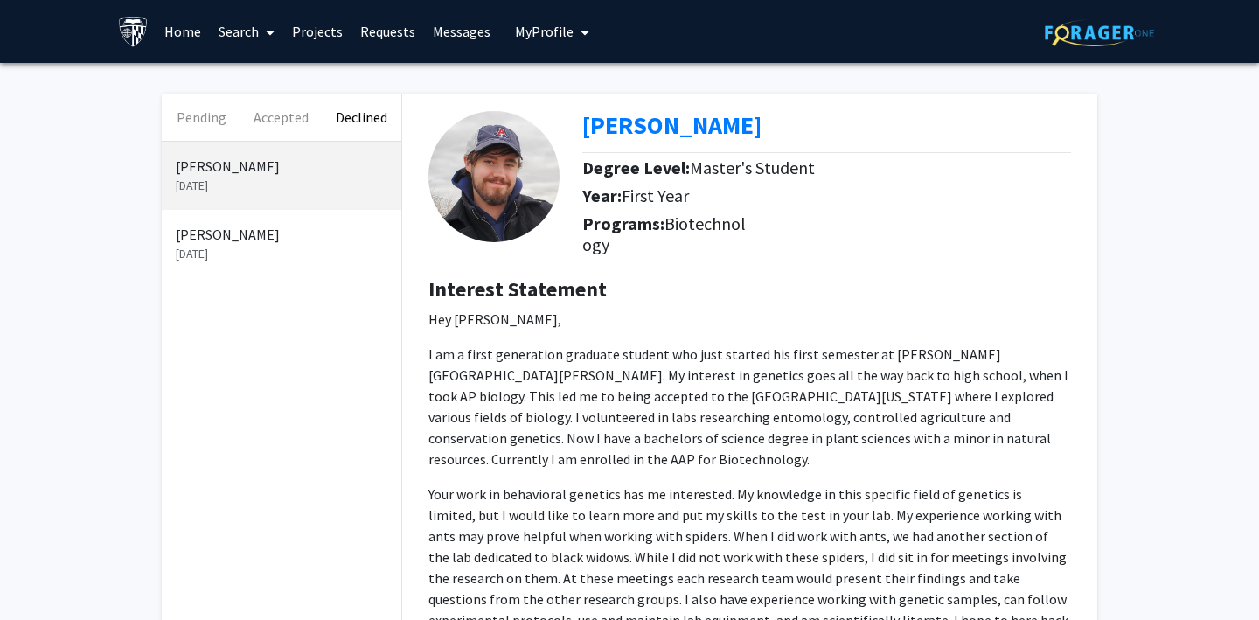
click at [243, 231] on p "Alanoud Alotaibi" at bounding box center [282, 234] width 212 height 21
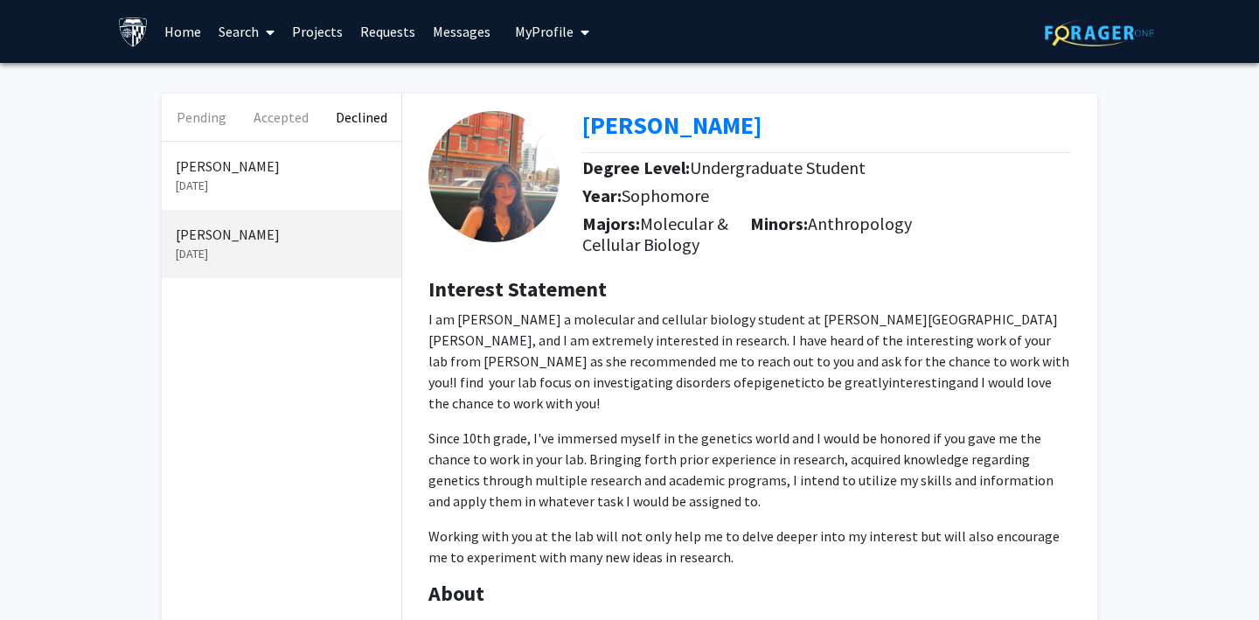
click at [552, 33] on span "My Profile" at bounding box center [544, 31] width 59 height 17
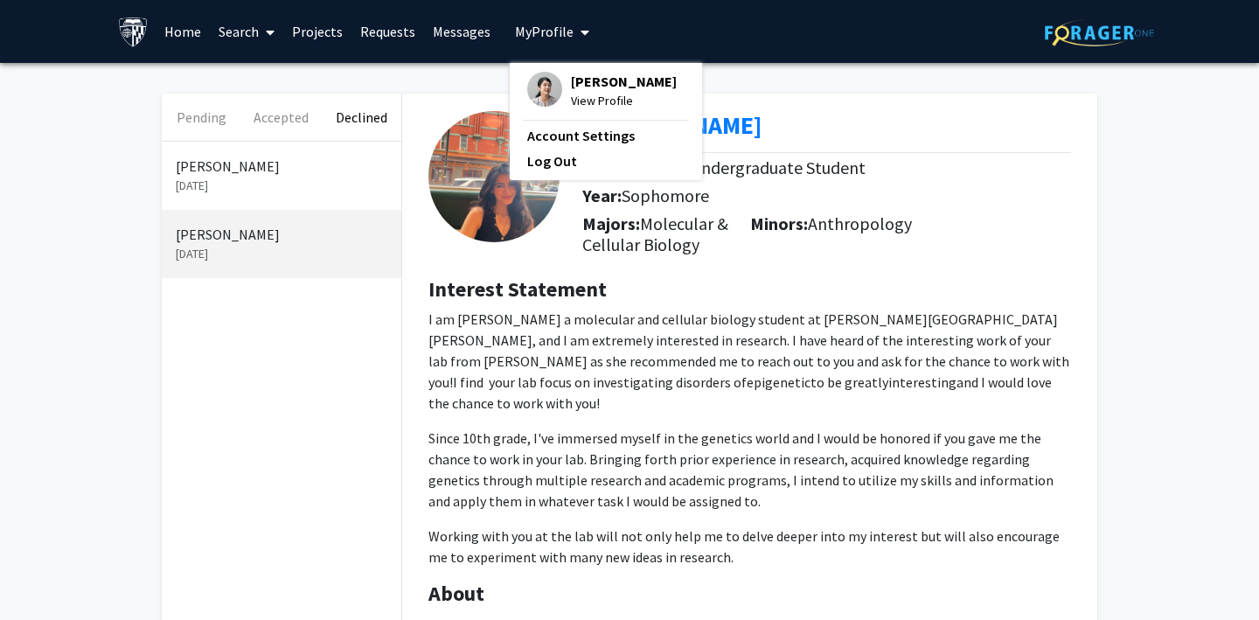
click at [543, 98] on img at bounding box center [544, 89] width 35 height 35
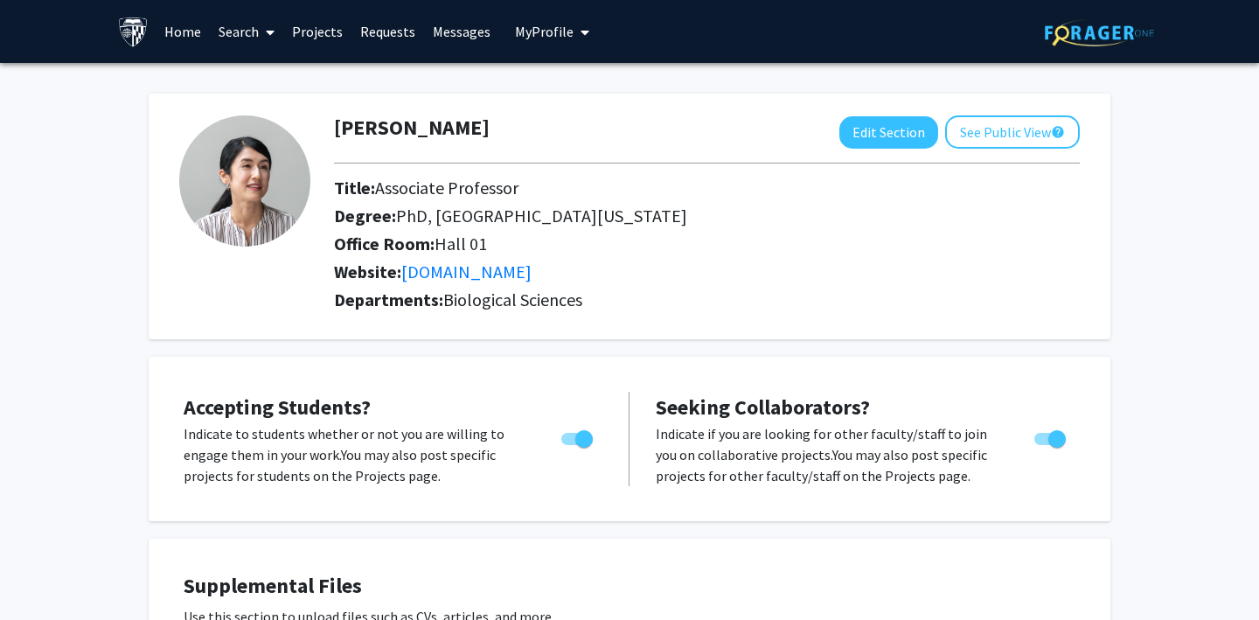
click at [581, 436] on span "Toggle" at bounding box center [583, 438] width 17 height 17
click at [570, 445] on input "Would you like to permit student requests?" at bounding box center [569, 445] width 1 height 1
checkbox input "false"
click at [1055, 437] on span "Toggle" at bounding box center [1056, 438] width 17 height 17
click at [1043, 445] on input "Toggle" at bounding box center [1042, 445] width 1 height 1
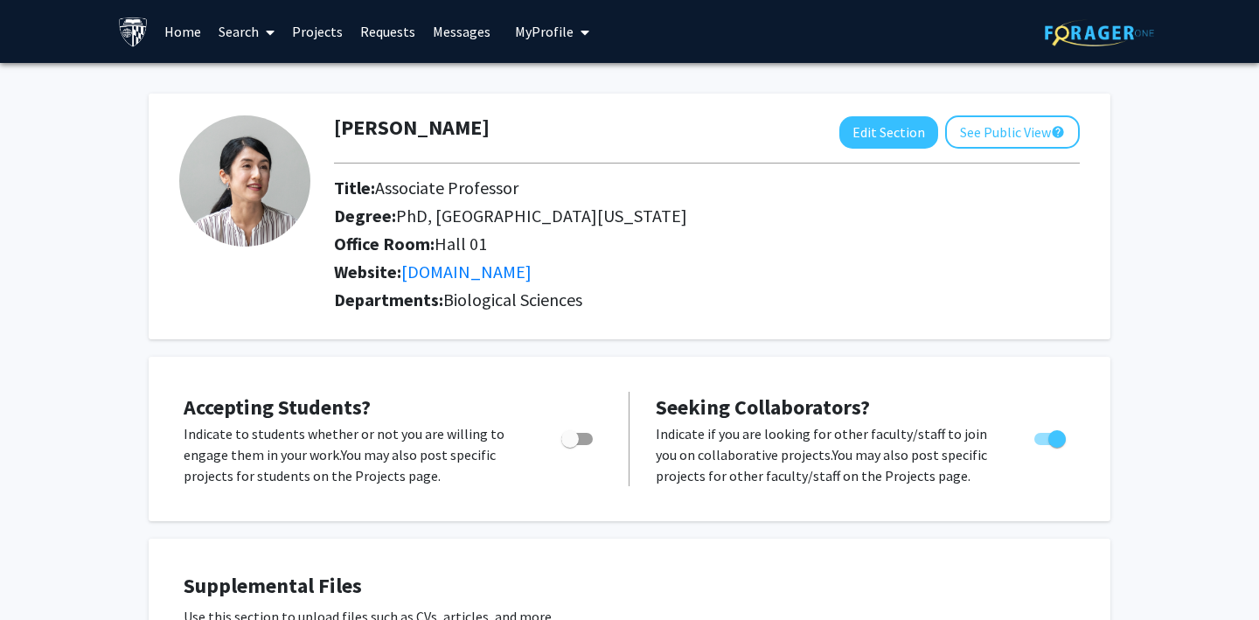
checkbox input "false"
click at [550, 24] on span "My Profile" at bounding box center [544, 31] width 59 height 17
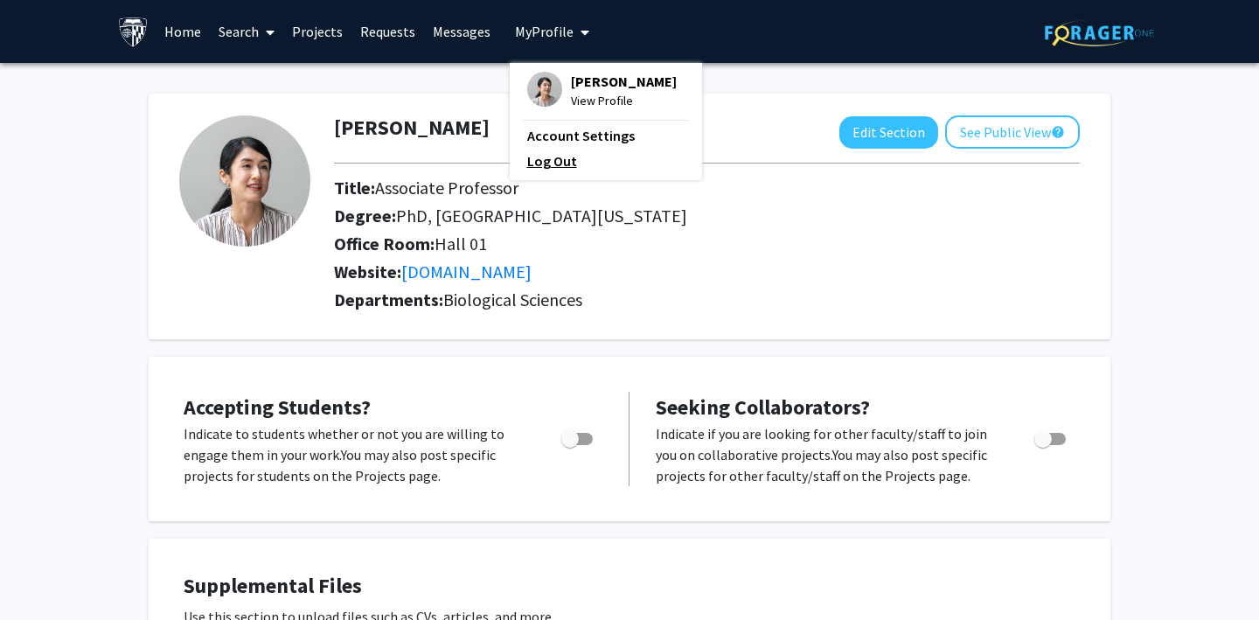
click at [545, 162] on link "Log Out" at bounding box center [605, 160] width 157 height 21
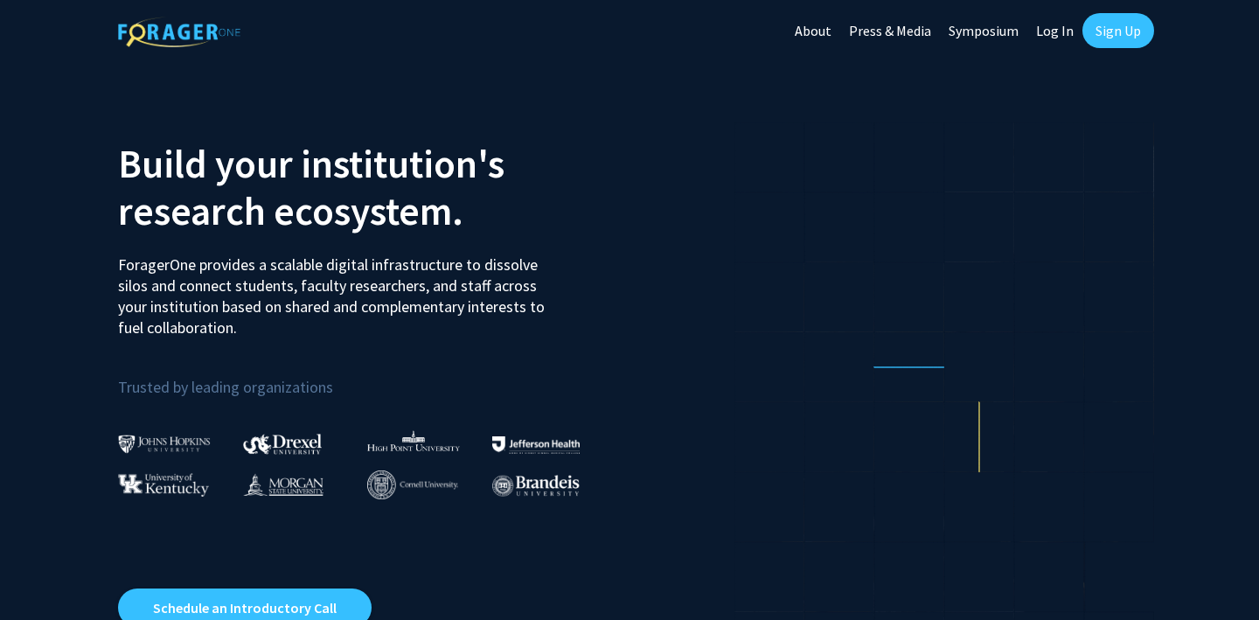
click at [1055, 34] on link "Log In" at bounding box center [1054, 30] width 55 height 61
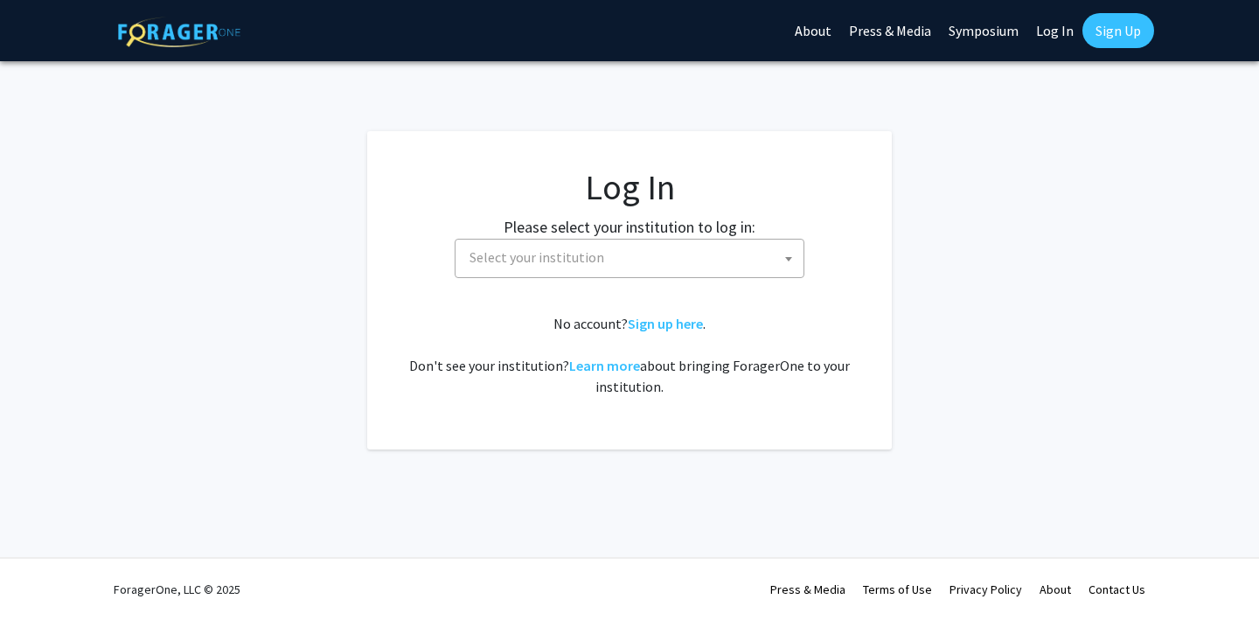
click at [631, 258] on span "Select your institution" at bounding box center [632, 257] width 341 height 36
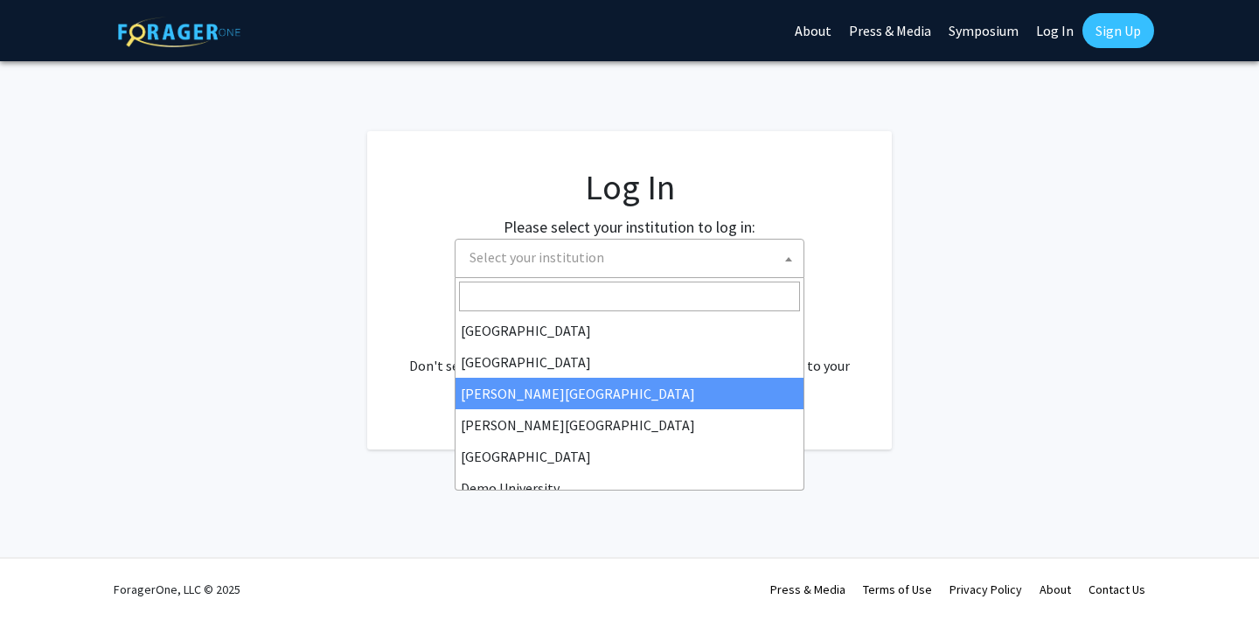
scroll to position [51, 0]
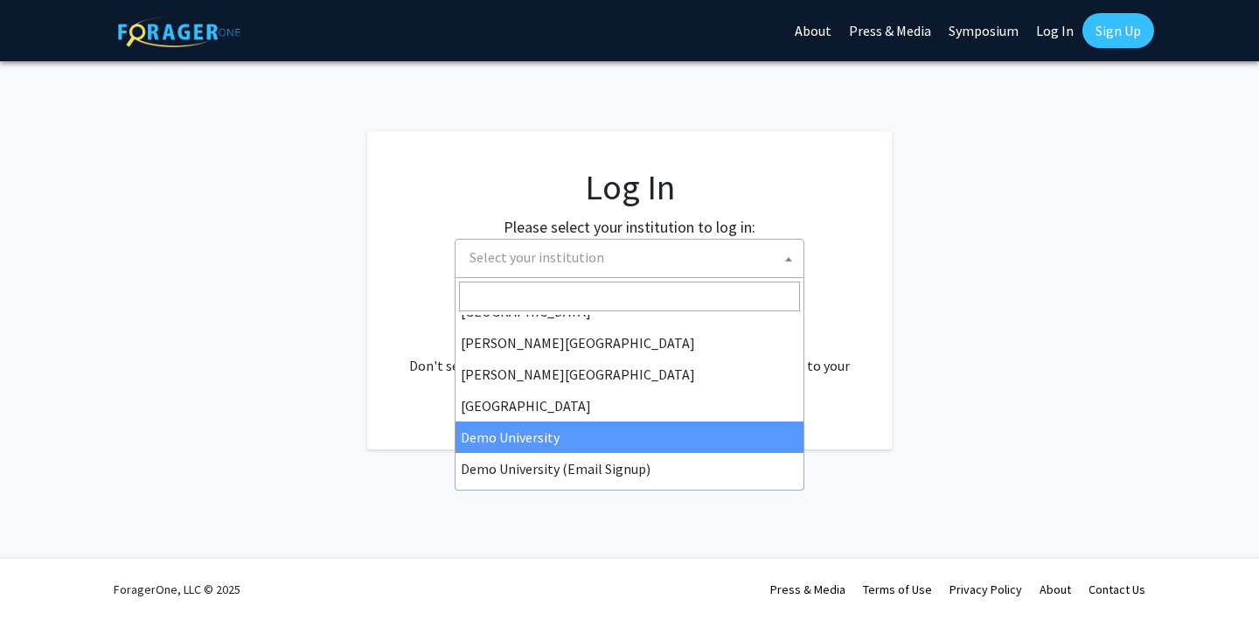
select select "8"
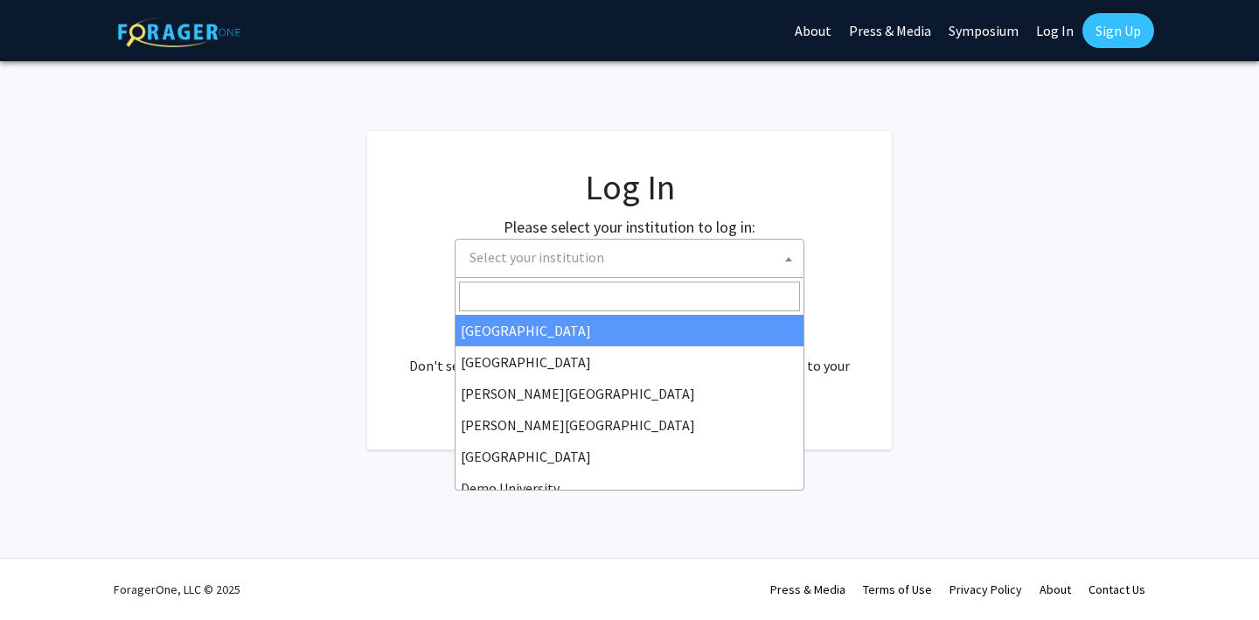
click at [672, 266] on span "Select your institution" at bounding box center [632, 257] width 341 height 36
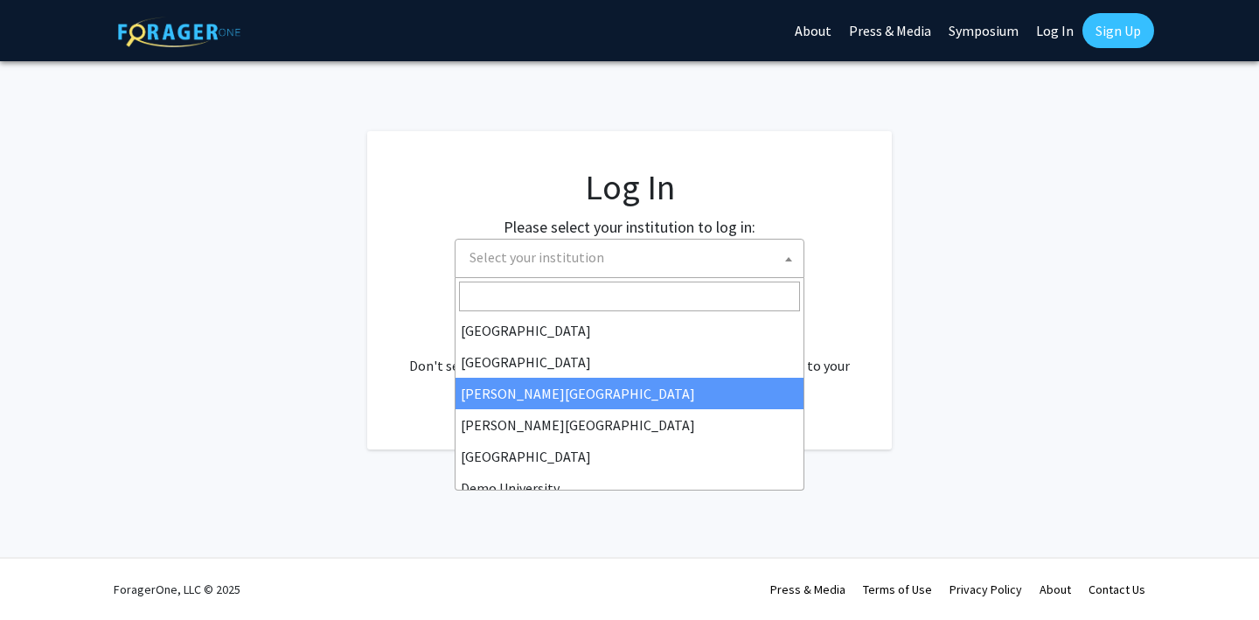
scroll to position [49, 0]
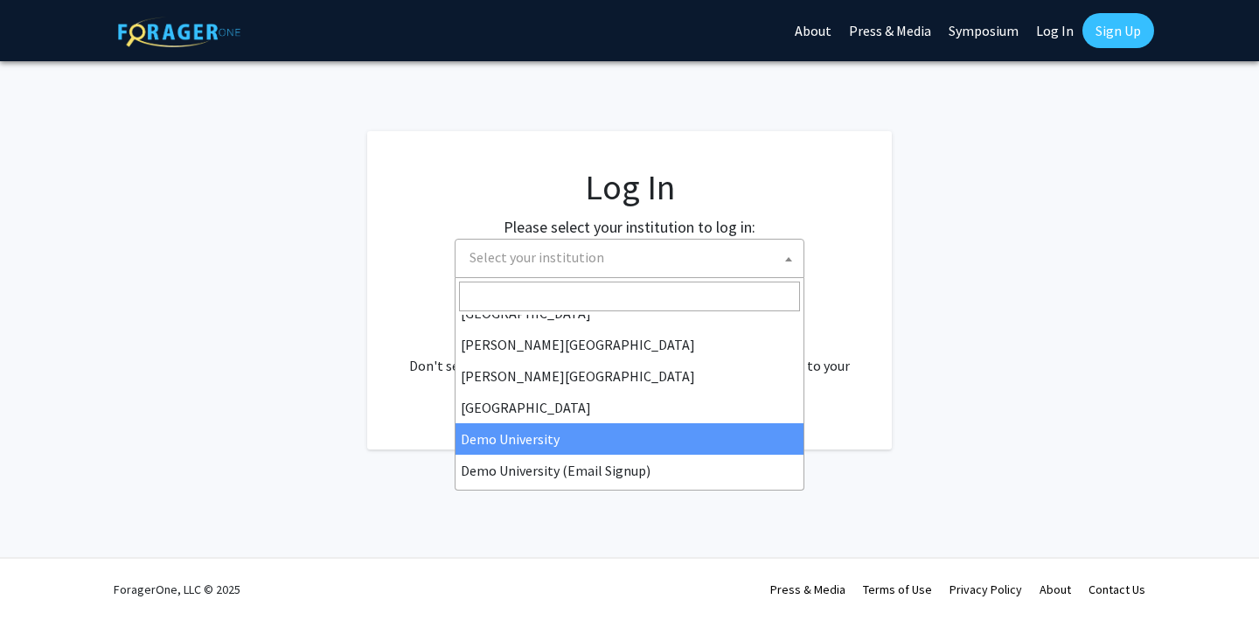
select select "8"
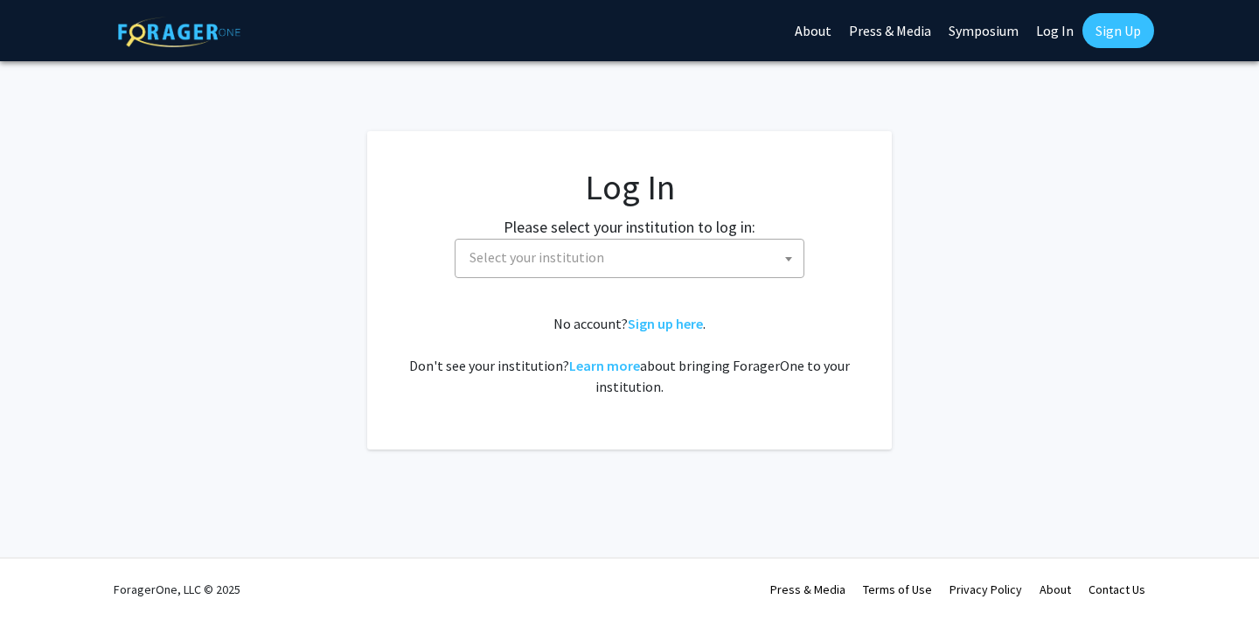
click at [637, 261] on span "Select your institution" at bounding box center [632, 257] width 341 height 36
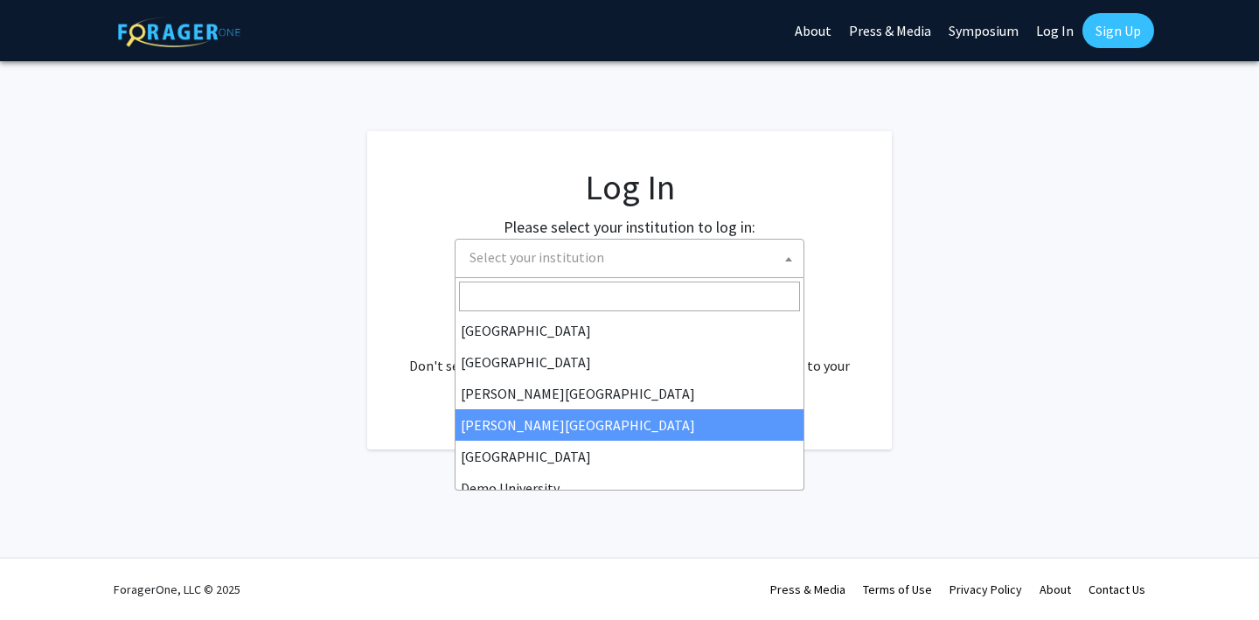
scroll to position [21, 0]
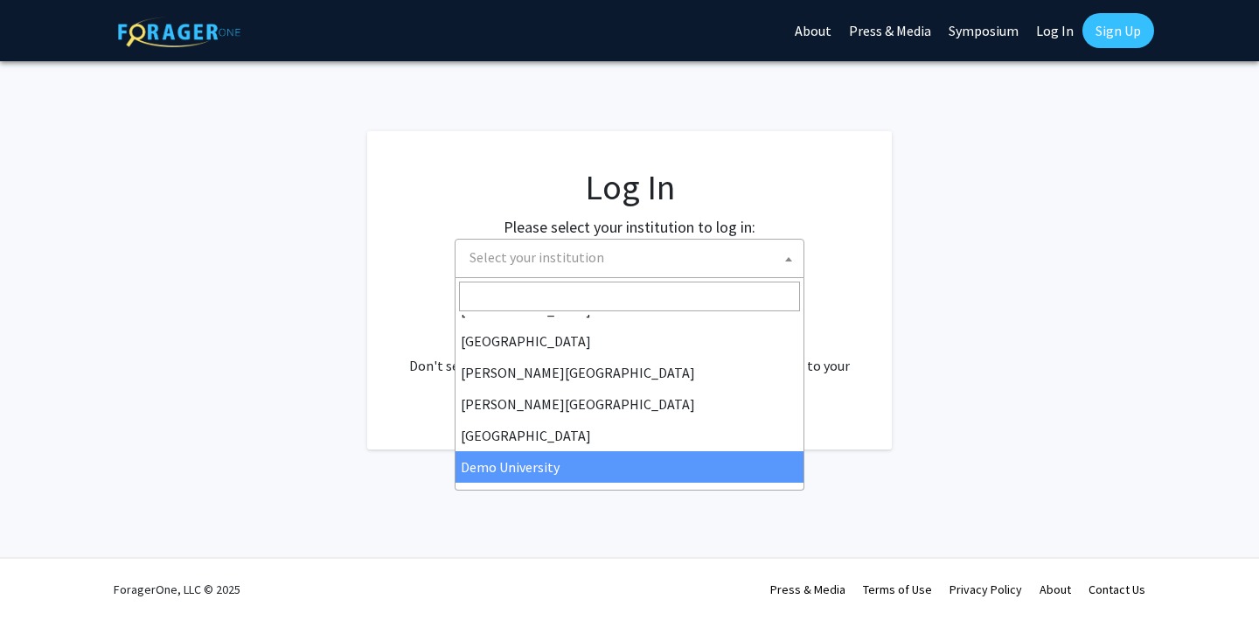
select select "8"
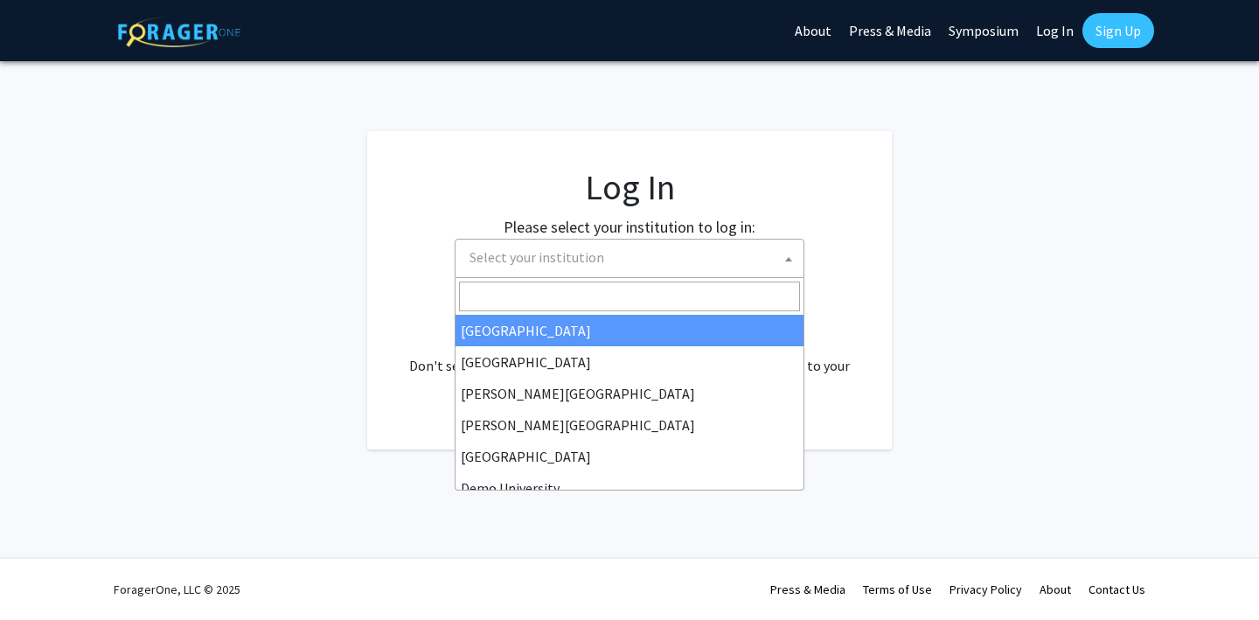
click at [615, 251] on span "Select your institution" at bounding box center [632, 257] width 341 height 36
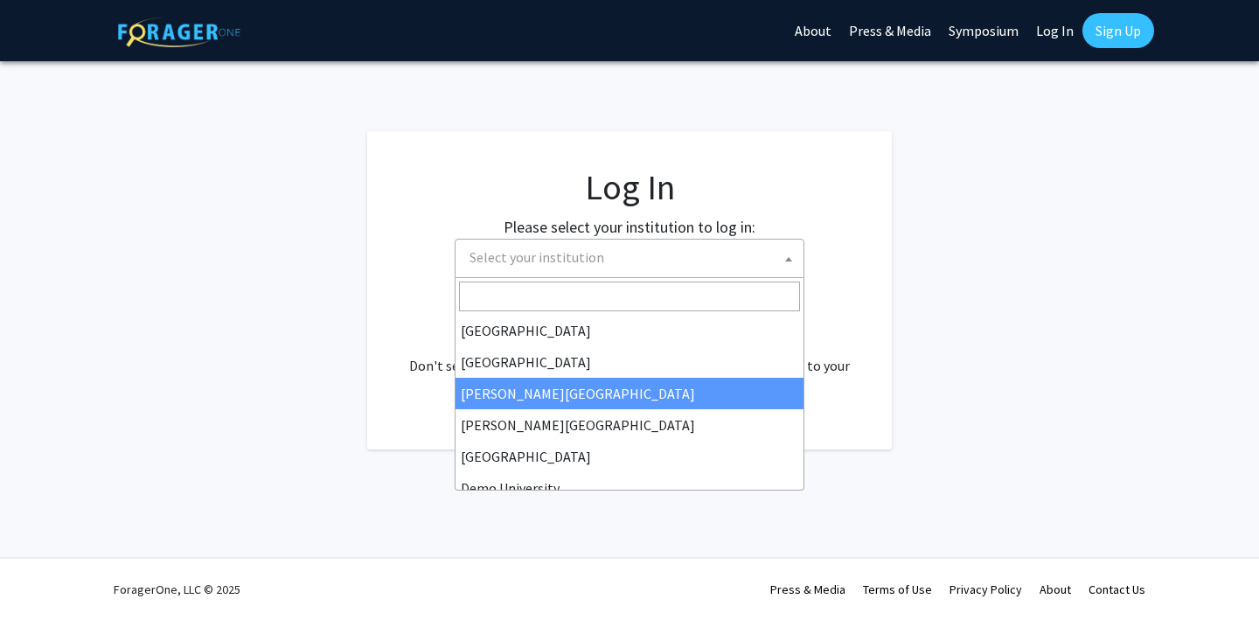
scroll to position [37, 0]
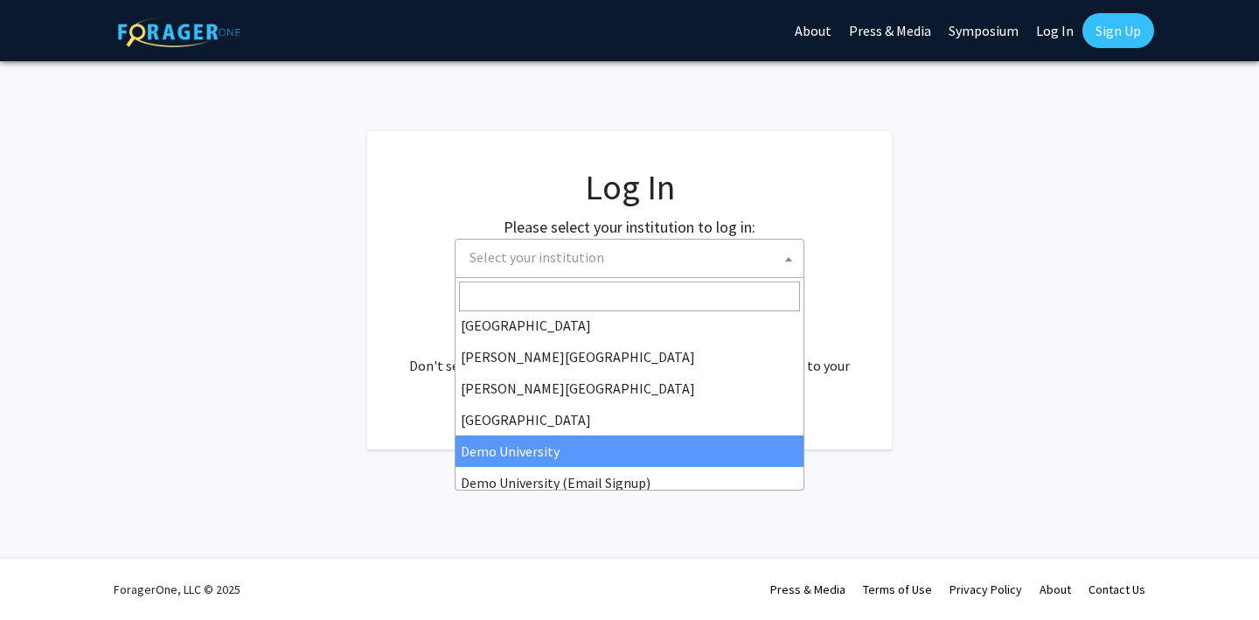
select select "8"
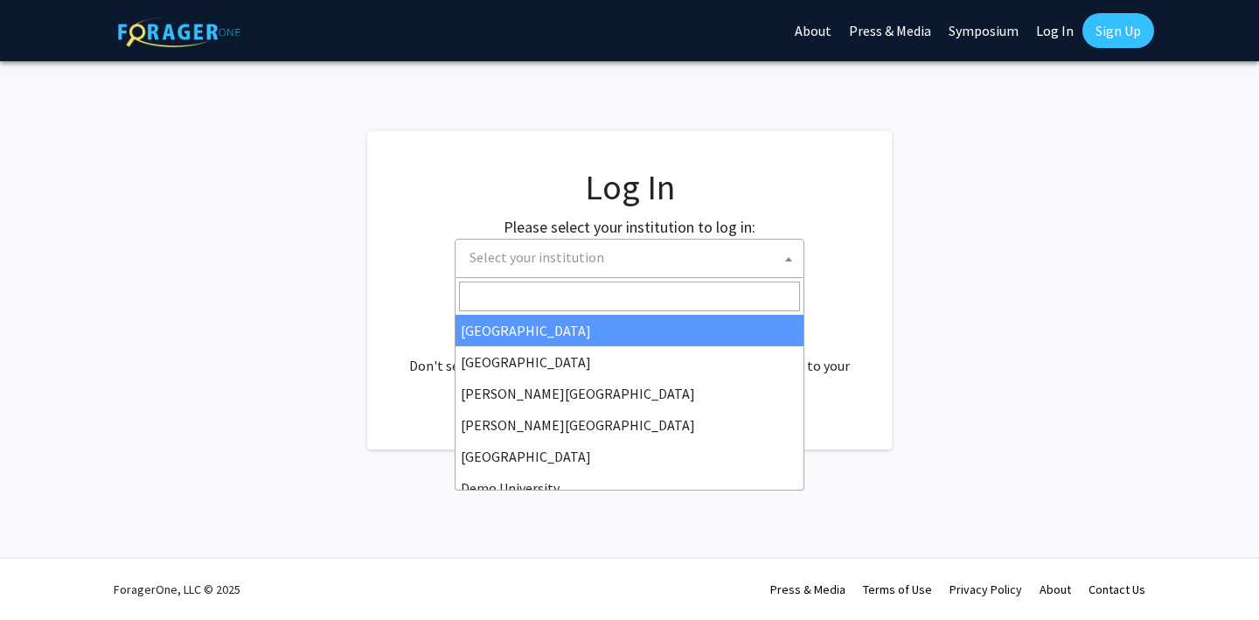
click at [597, 252] on span "Select your institution" at bounding box center [536, 256] width 135 height 17
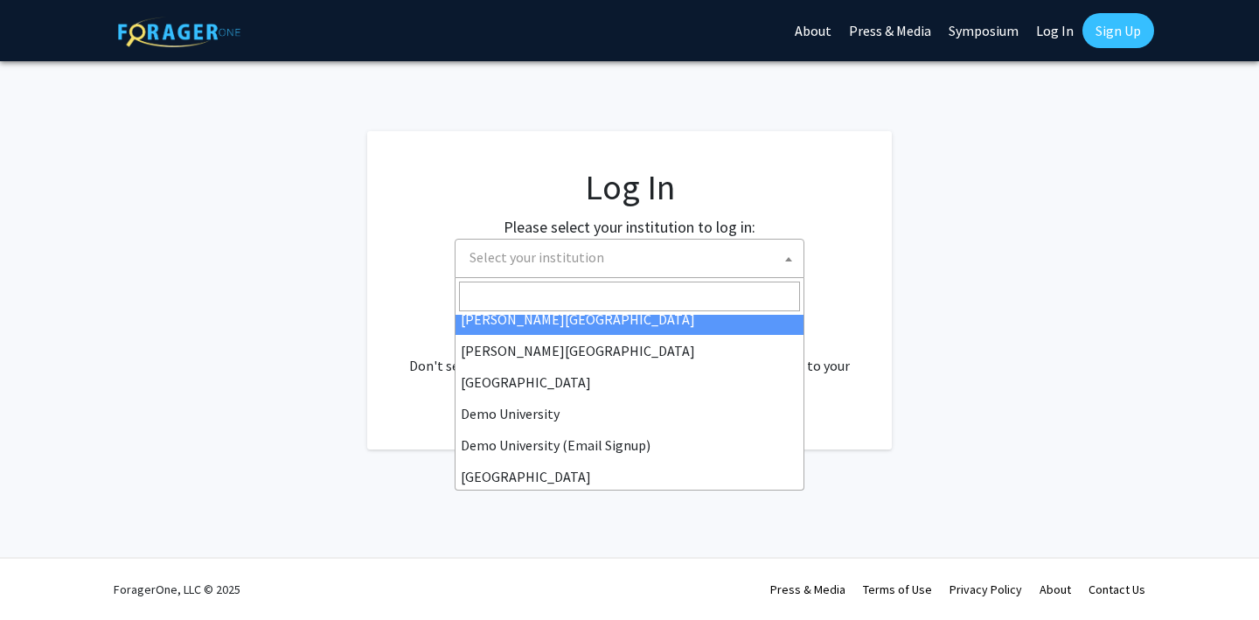
scroll to position [83, 0]
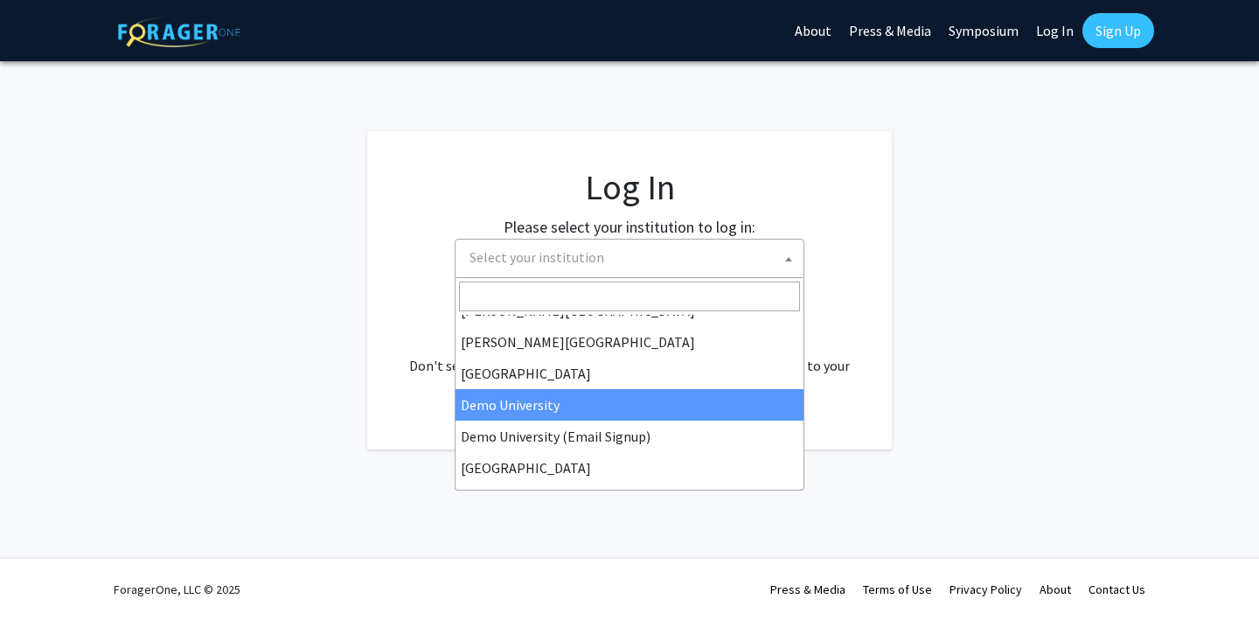
select select "8"
